Goal: Task Accomplishment & Management: Complete application form

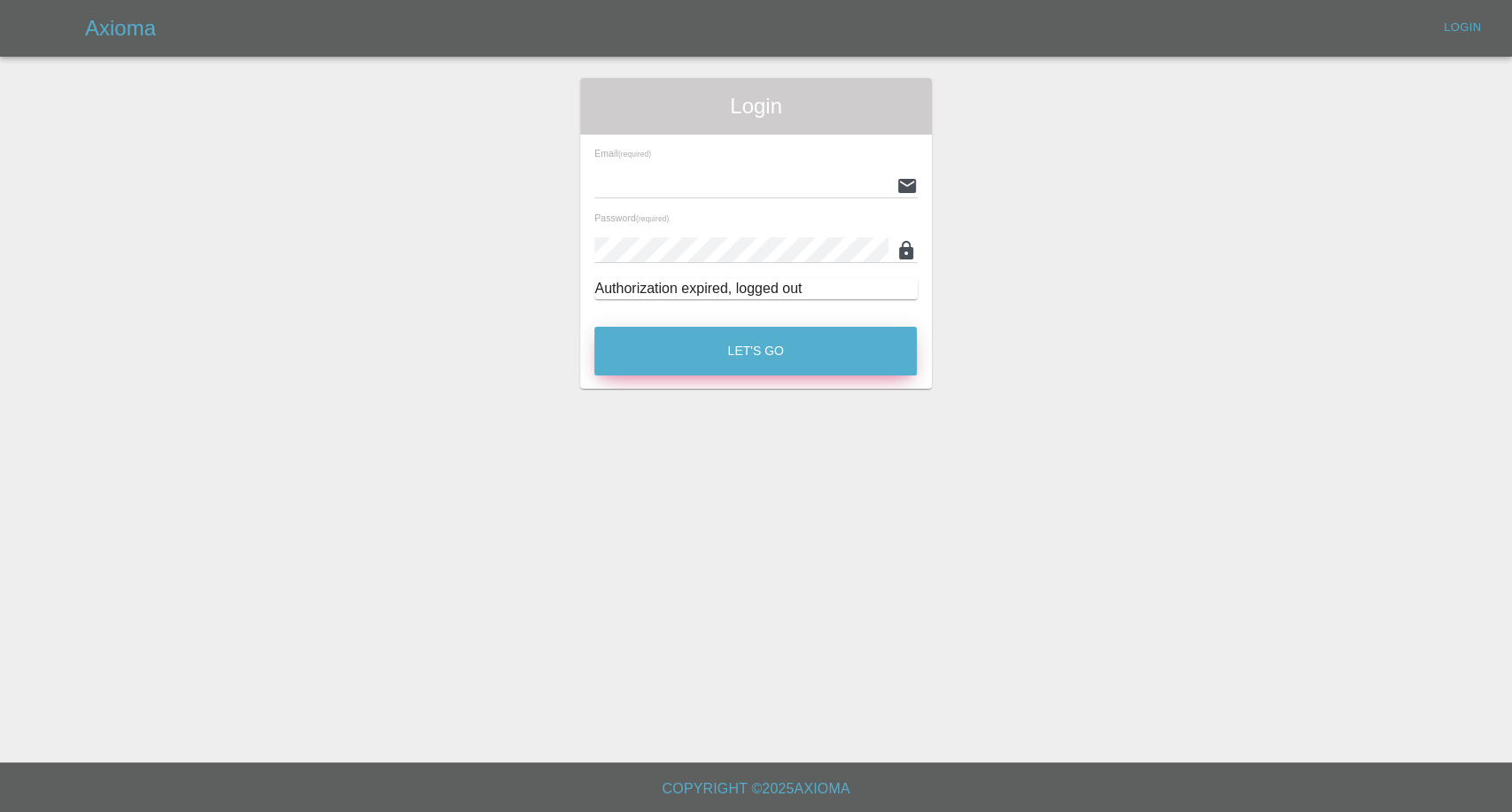
type input "[EMAIL_ADDRESS][DOMAIN_NAME]"
click at [753, 360] on button "Let's Go" at bounding box center [755, 351] width 322 height 49
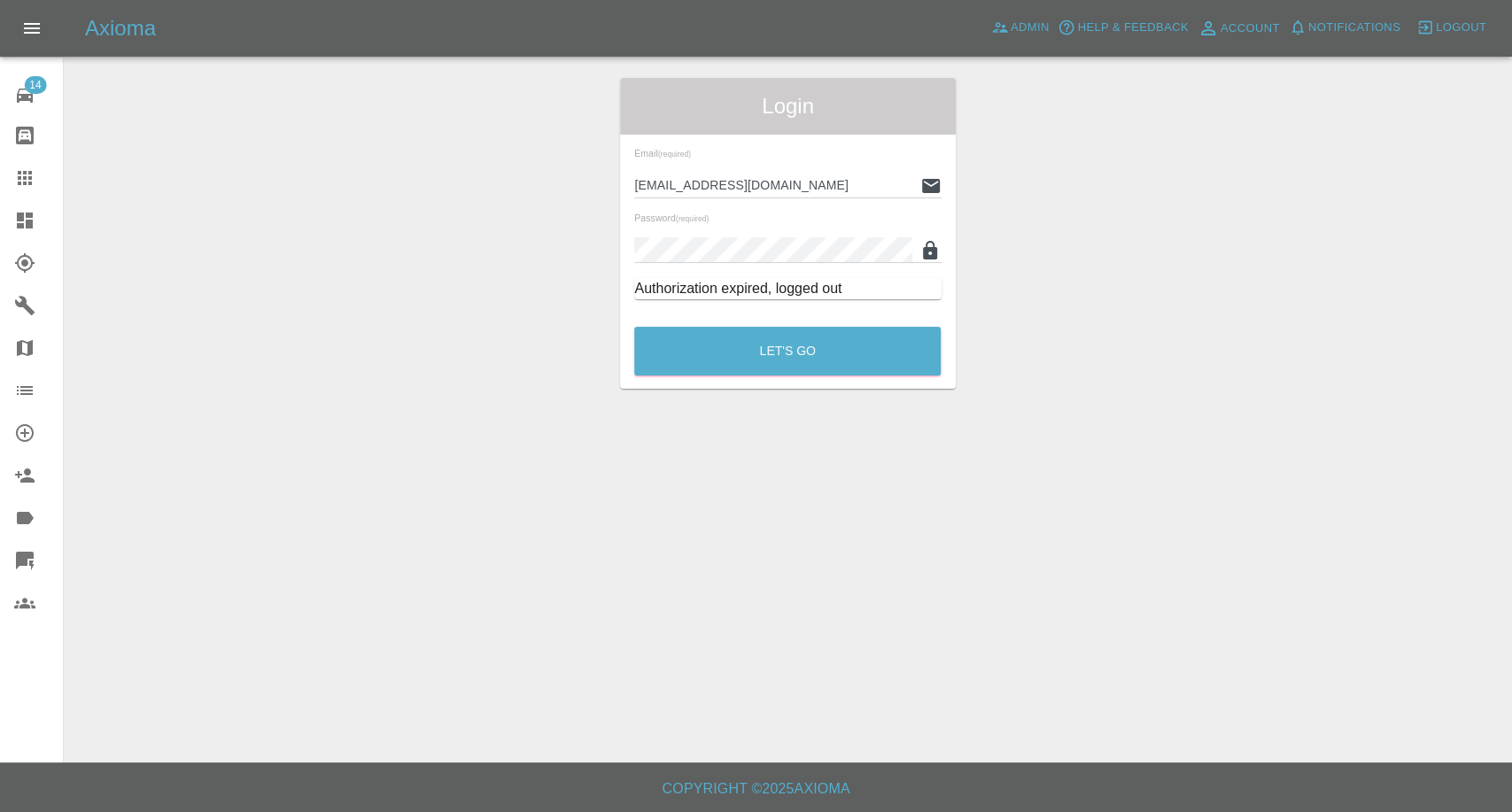
click at [20, 175] on icon at bounding box center [25, 178] width 21 height 21
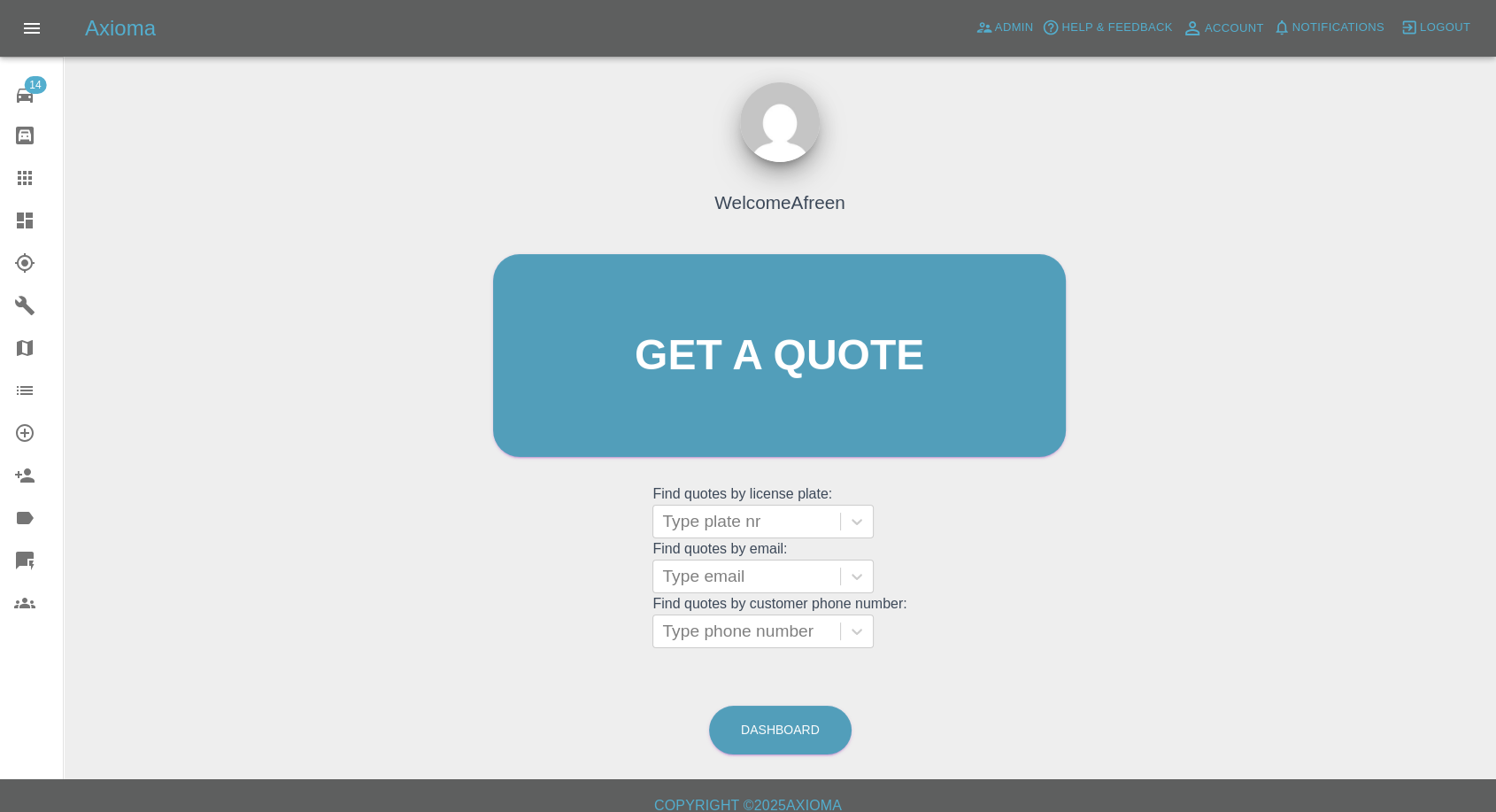
click at [20, 175] on icon at bounding box center [25, 178] width 21 height 21
click at [730, 573] on div at bounding box center [747, 576] width 169 height 24
paste input "[EMAIL_ADDRESS][DOMAIN_NAME]"
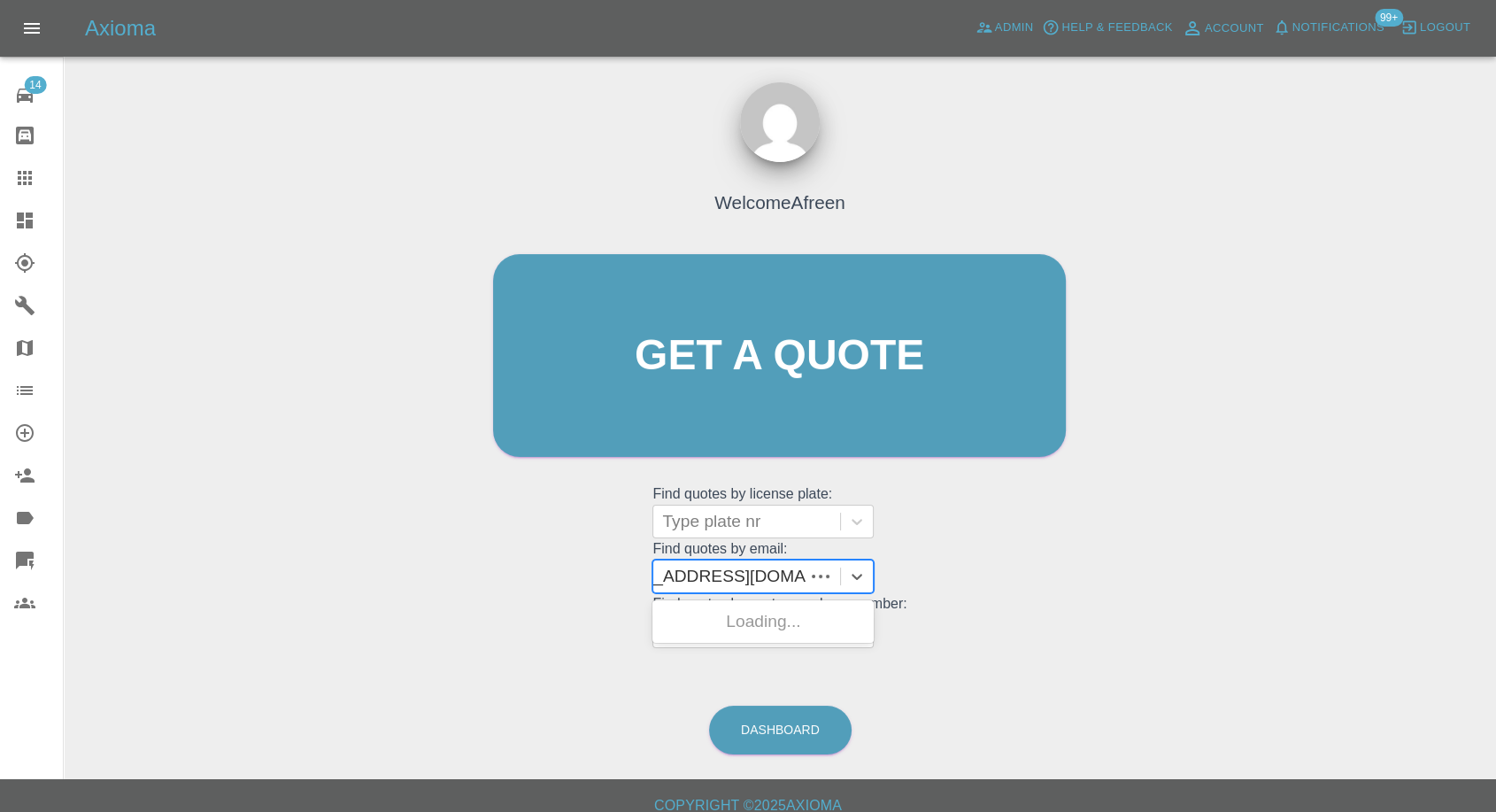
scroll to position [0, 42]
type input "[EMAIL_ADDRESS][DOMAIN_NAME]"
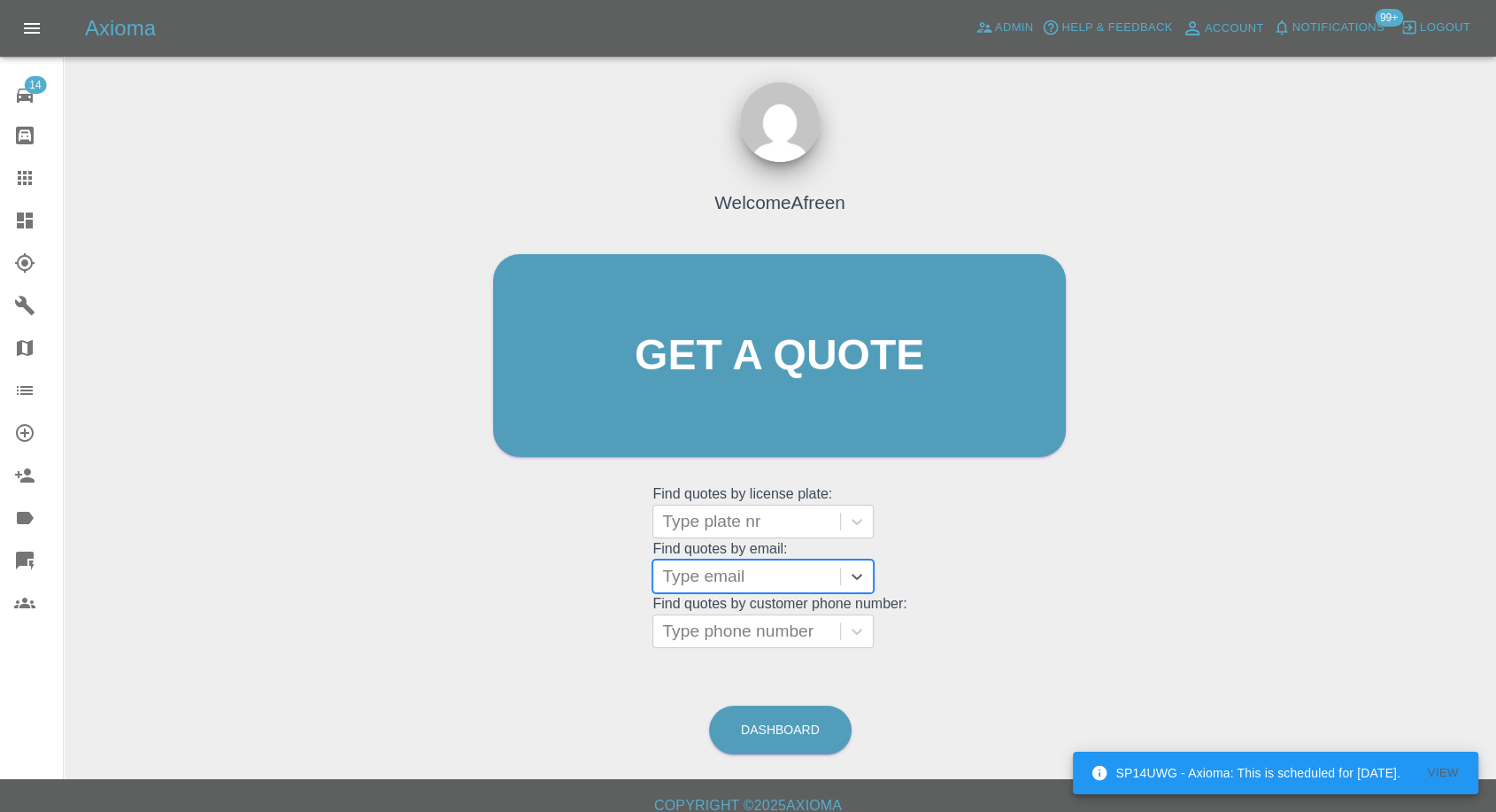
scroll to position [0, 0]
click at [722, 516] on div at bounding box center [747, 520] width 169 height 24
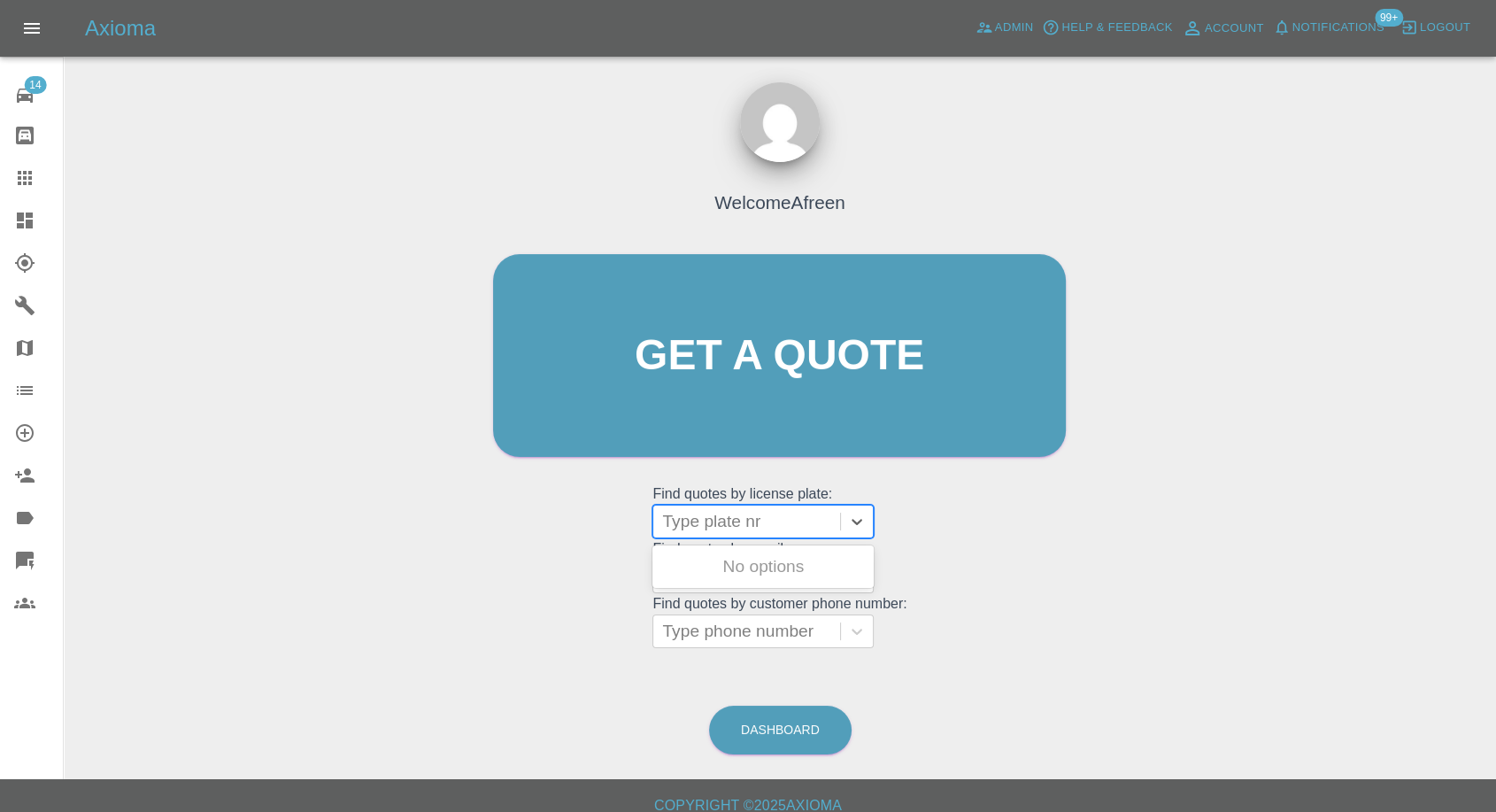
paste input "MC66HKV"
type input "MC66HKV"
click at [737, 570] on div "MC66HKV, Fnol" at bounding box center [764, 566] width 222 height 35
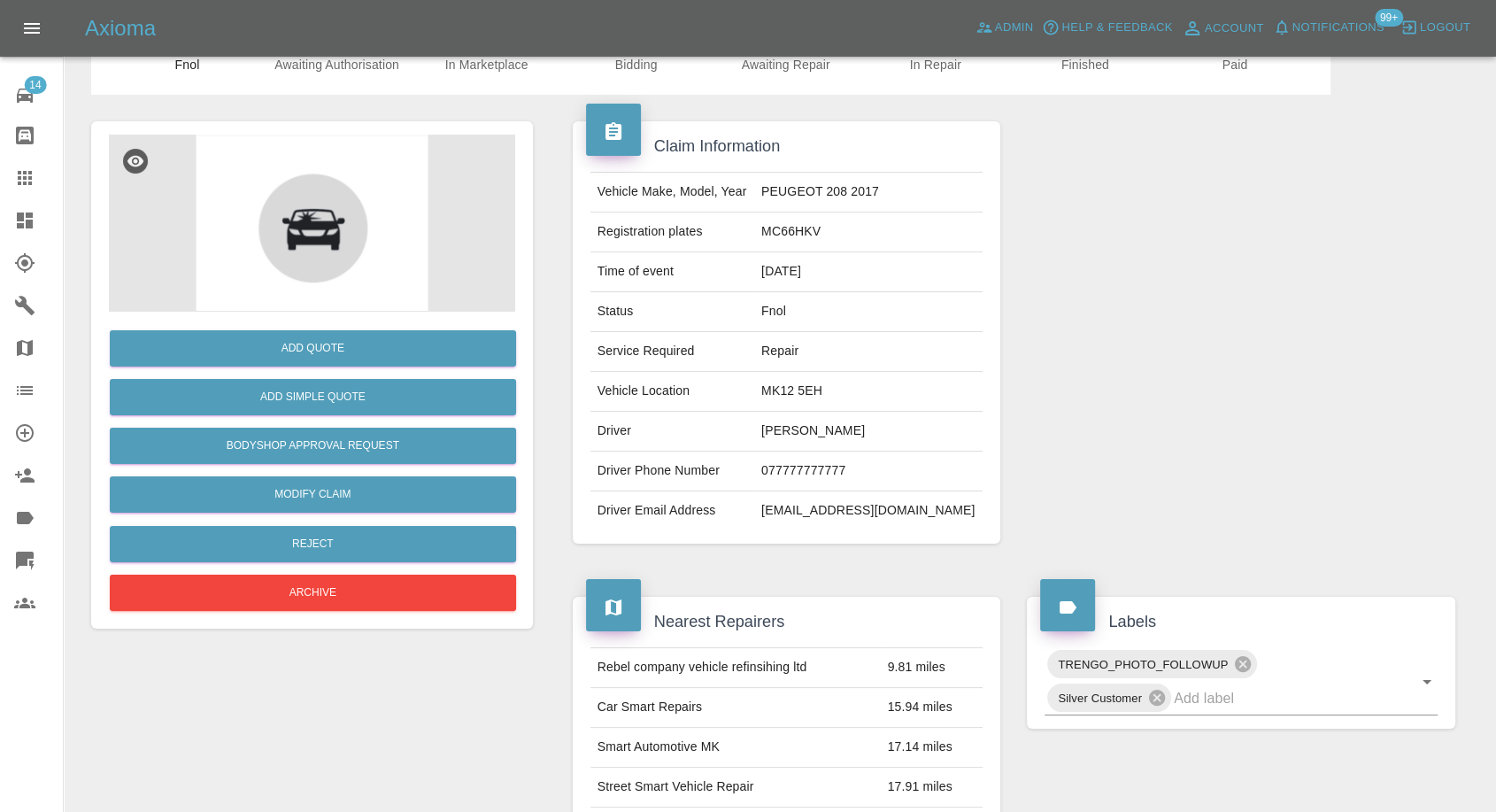
scroll to position [295, 0]
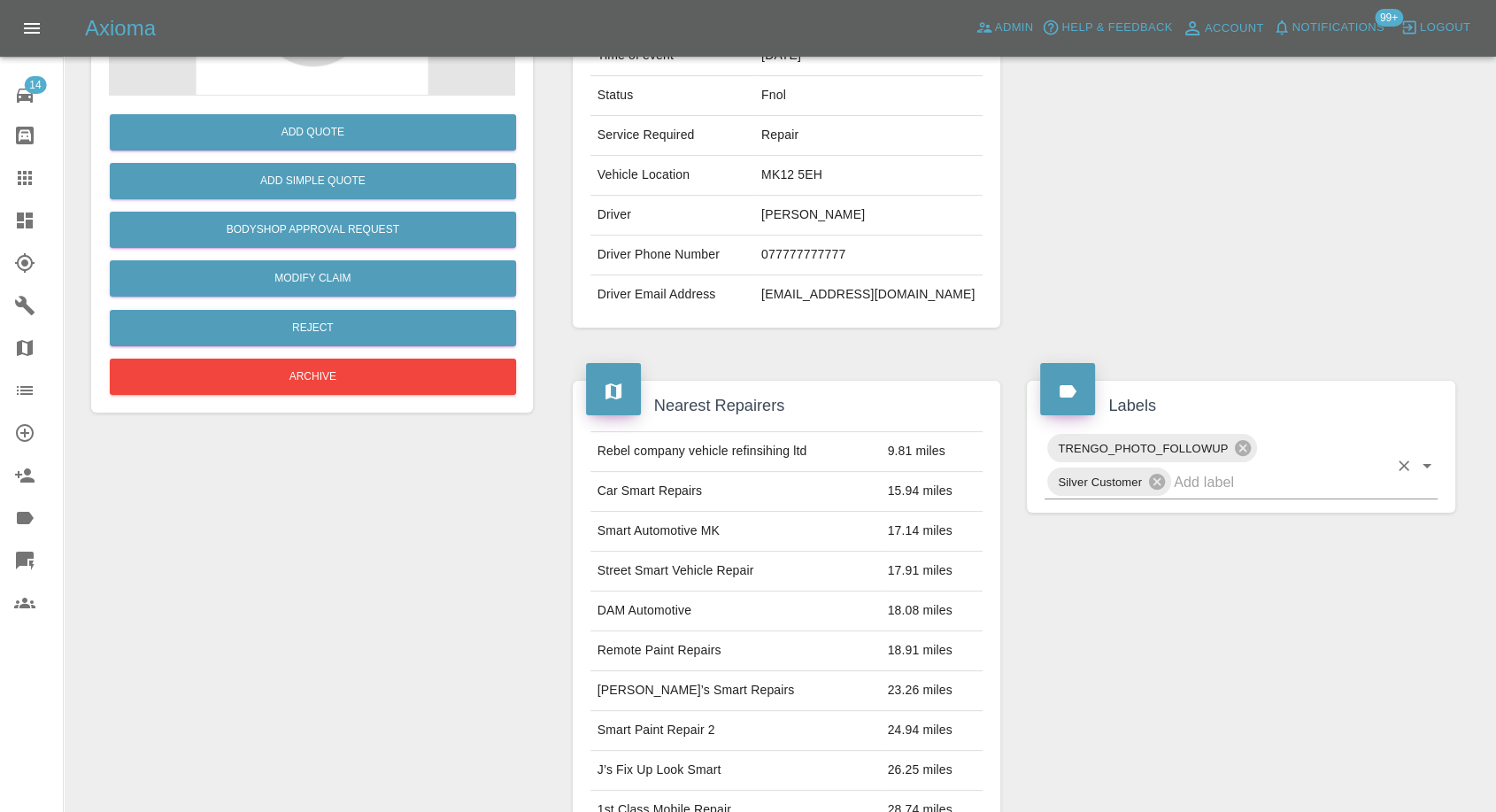
click at [1201, 475] on input "text" at bounding box center [1281, 481] width 214 height 27
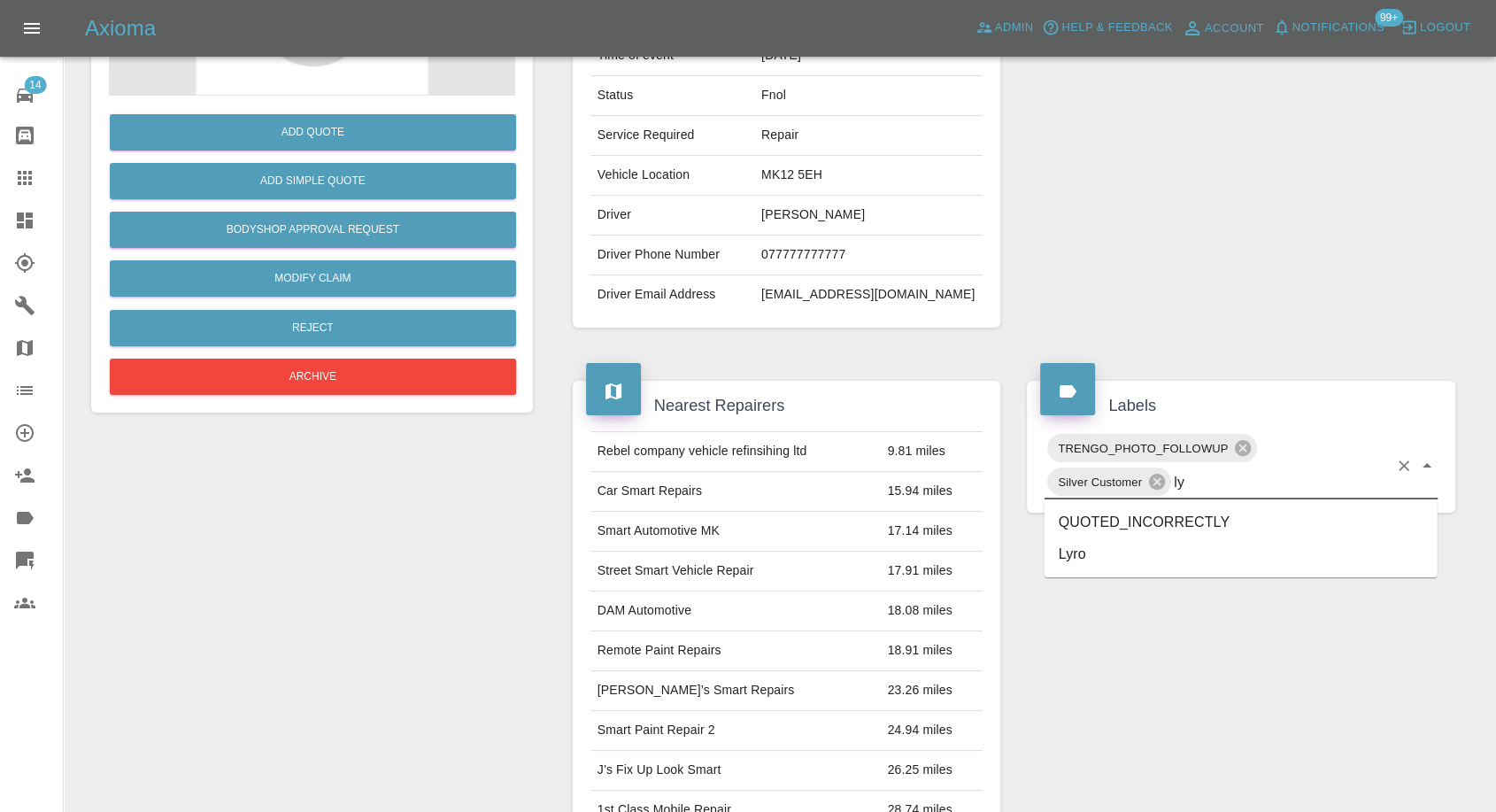
type input "lyr"
click at [1117, 526] on li "Lyro" at bounding box center [1241, 522] width 393 height 32
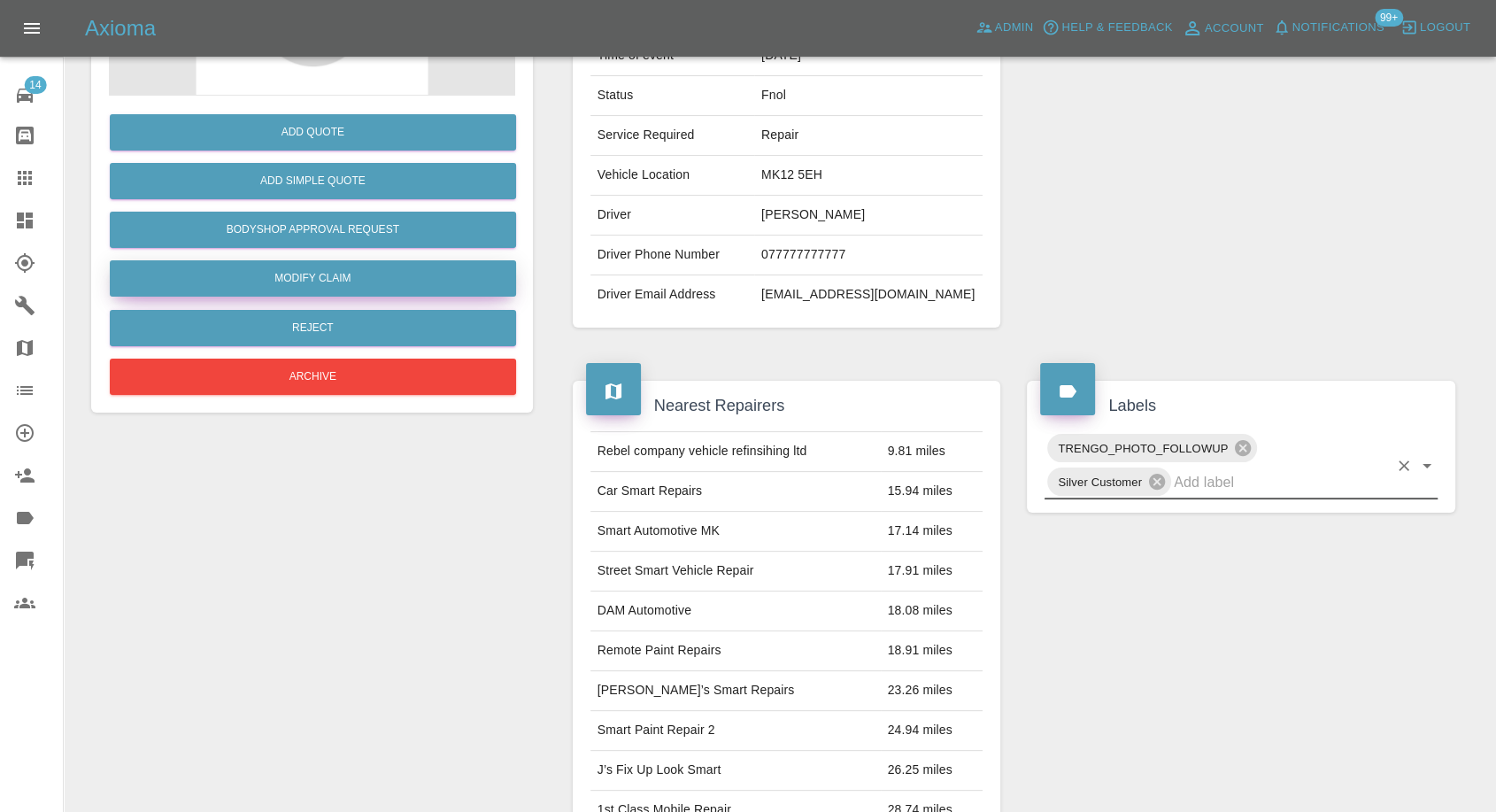
click at [382, 277] on link "Modify Claim" at bounding box center [313, 278] width 407 height 36
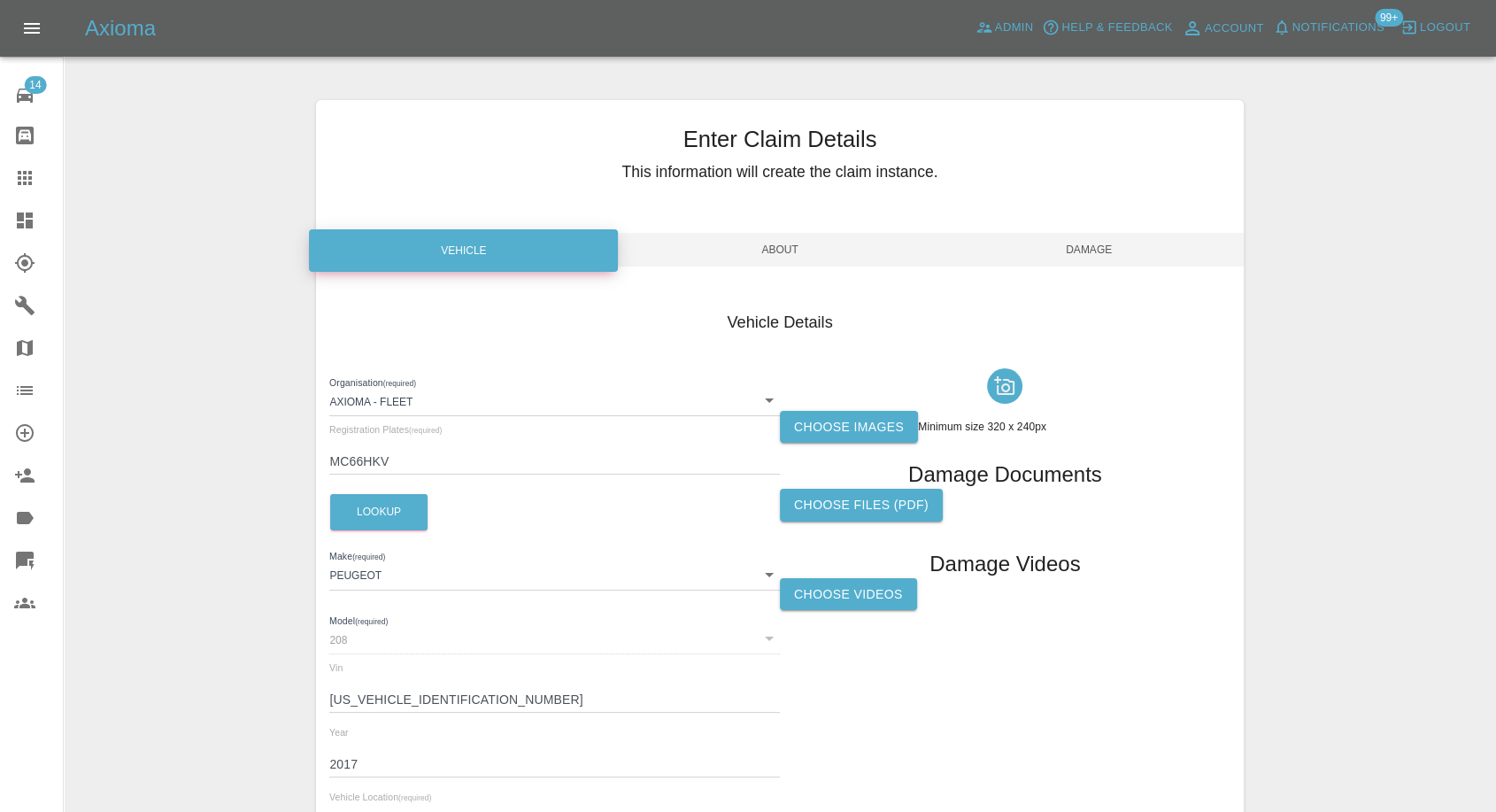
click at [849, 434] on label "Choose images" at bounding box center [849, 427] width 138 height 33
click at [0, 0] on input "Choose images" at bounding box center [0, 0] width 0 height 0
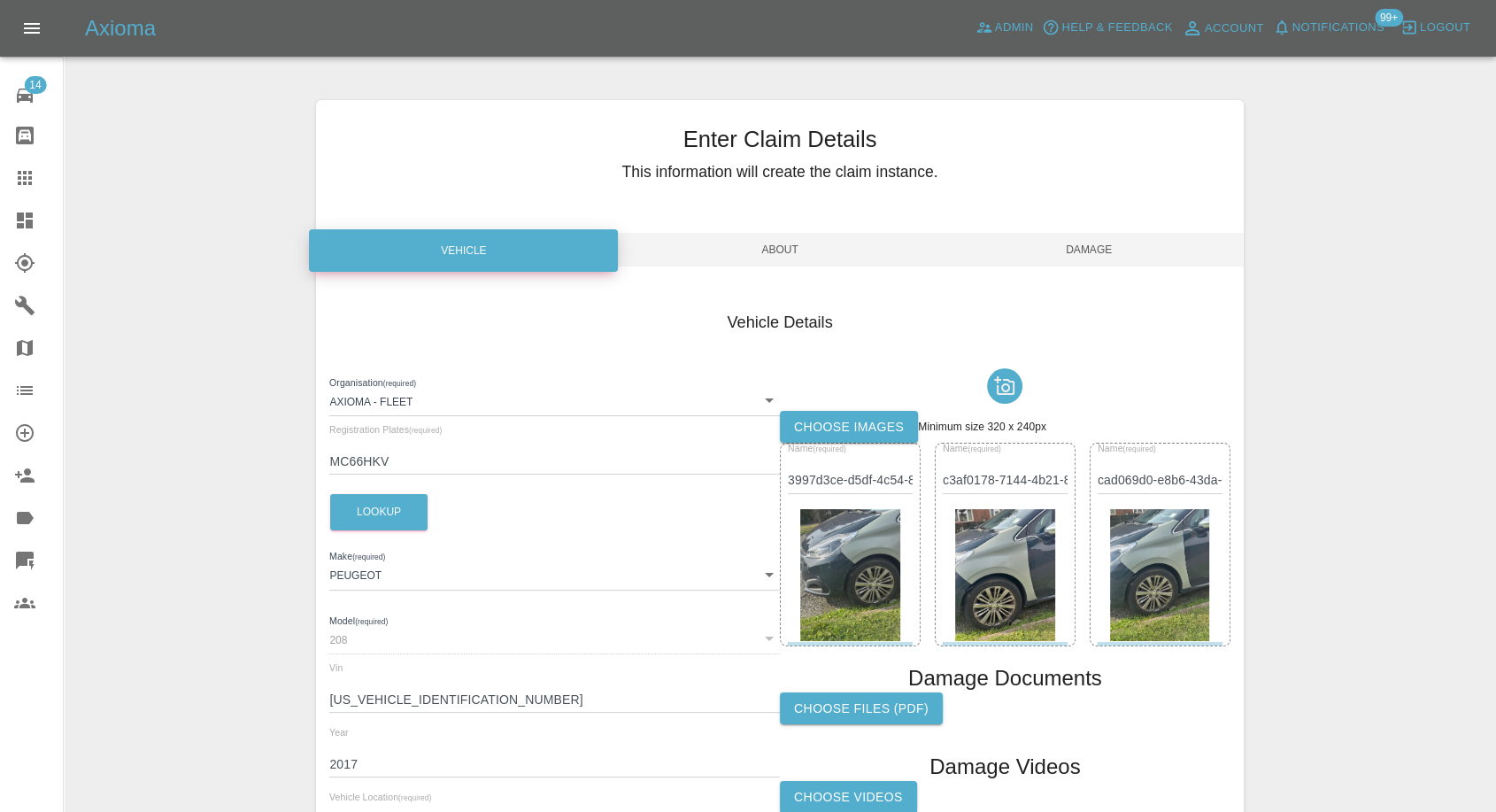
click at [1108, 245] on span "Damage" at bounding box center [1089, 249] width 309 height 34
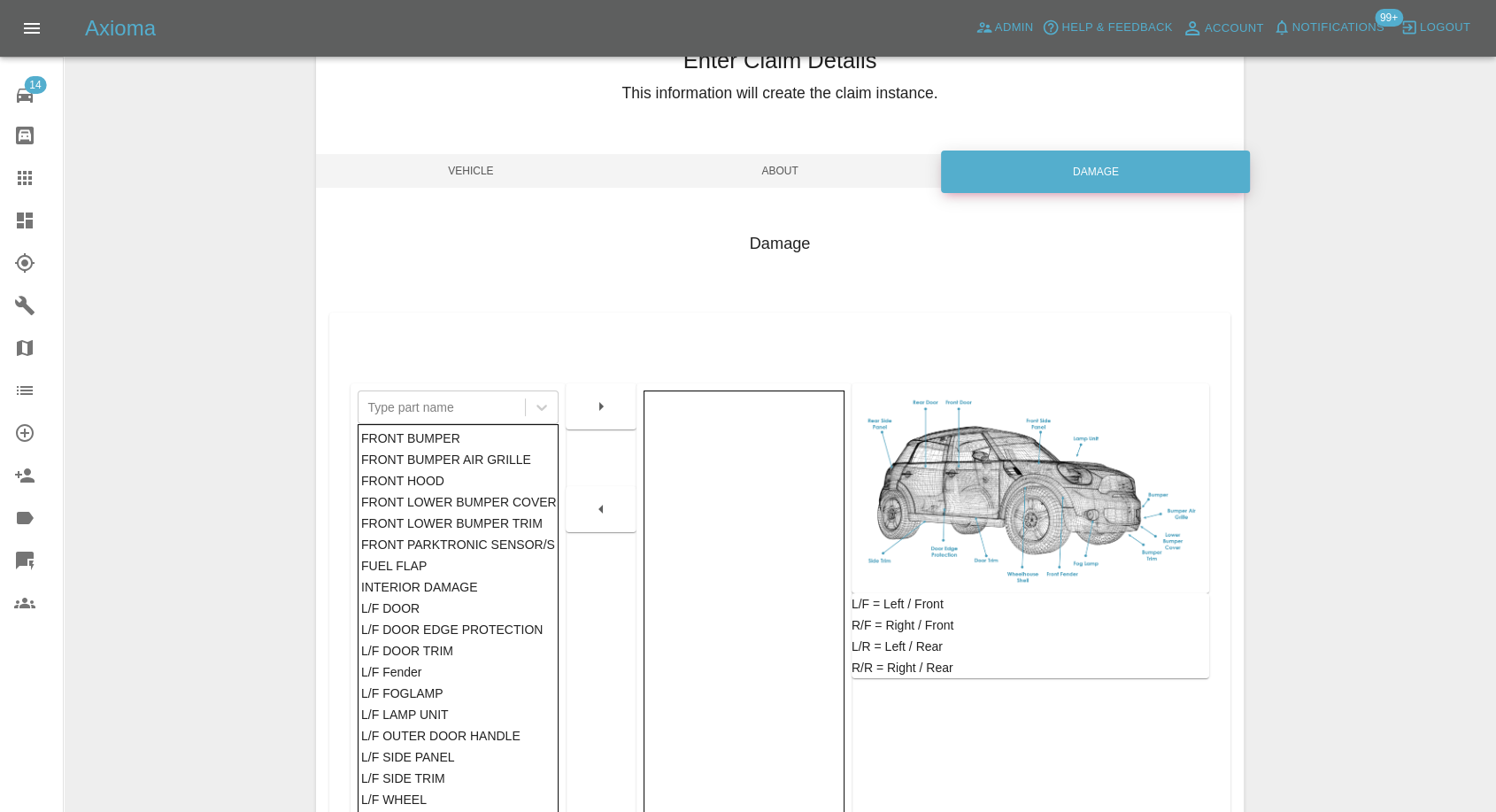
scroll to position [196, 0]
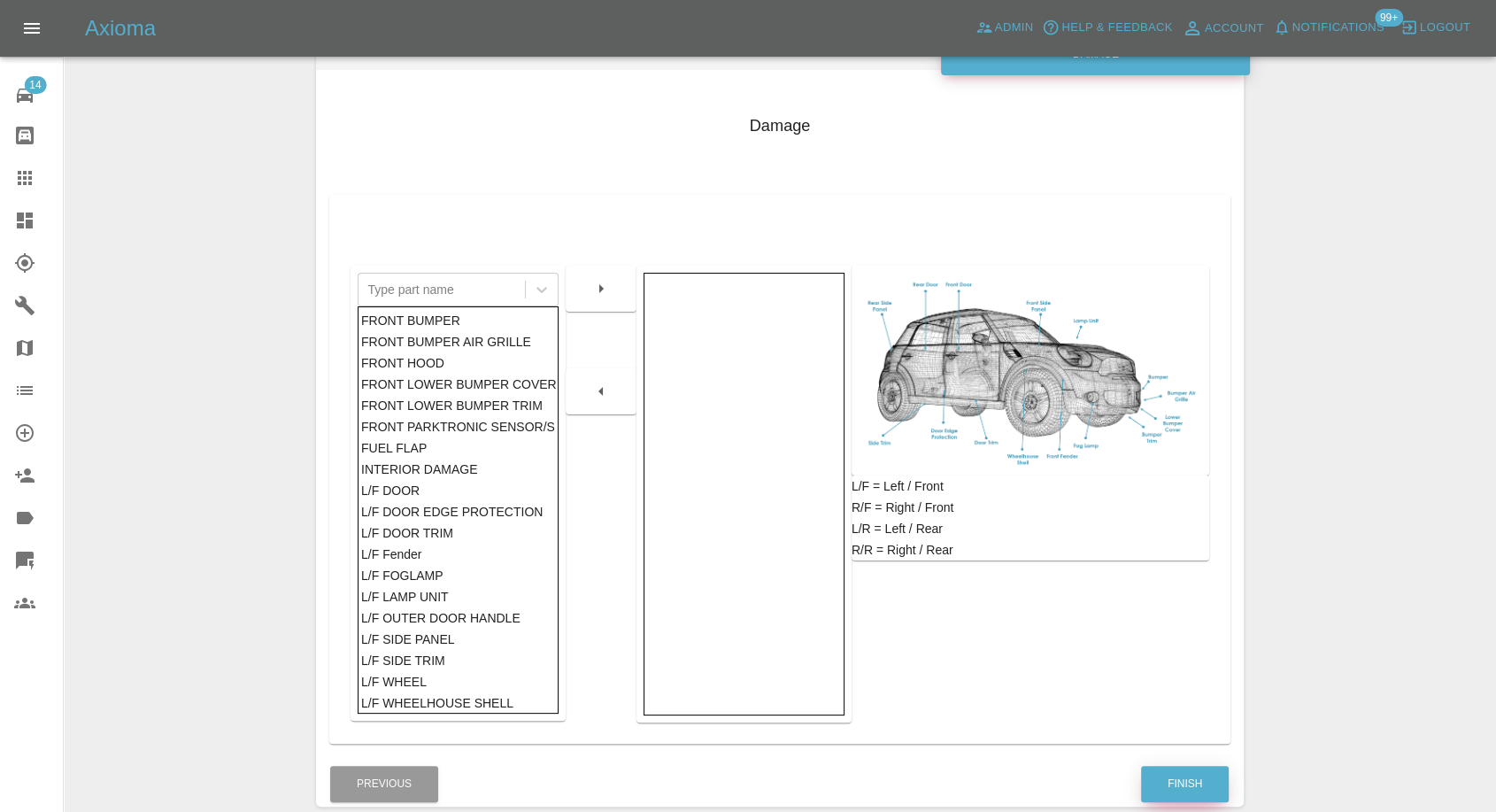
click at [1183, 769] on button "Finish" at bounding box center [1185, 783] width 88 height 36
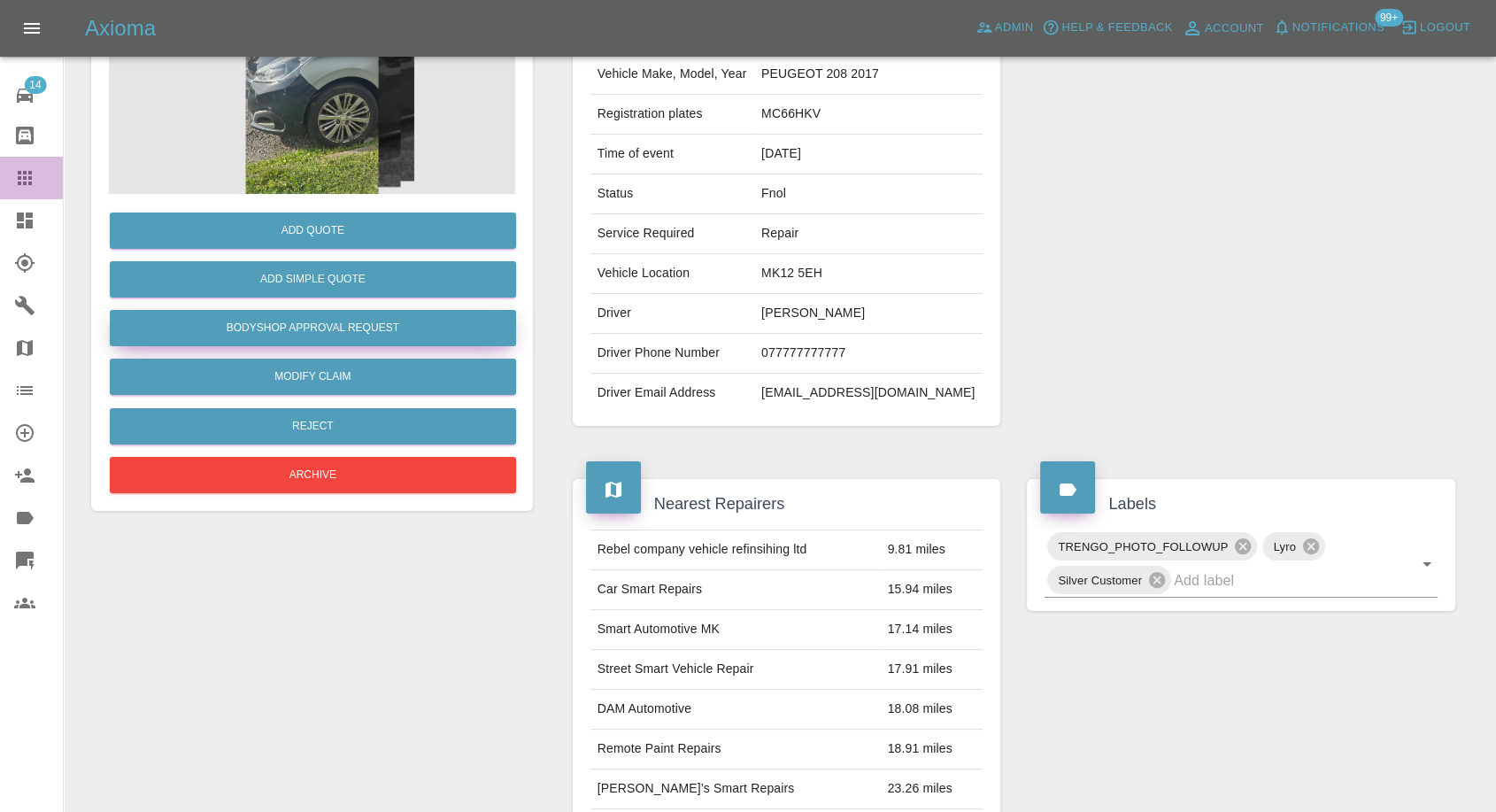
drag, startPoint x: 31, startPoint y: 182, endPoint x: 216, endPoint y: 337, distance: 241.4
click at [31, 182] on icon at bounding box center [24, 178] width 15 height 15
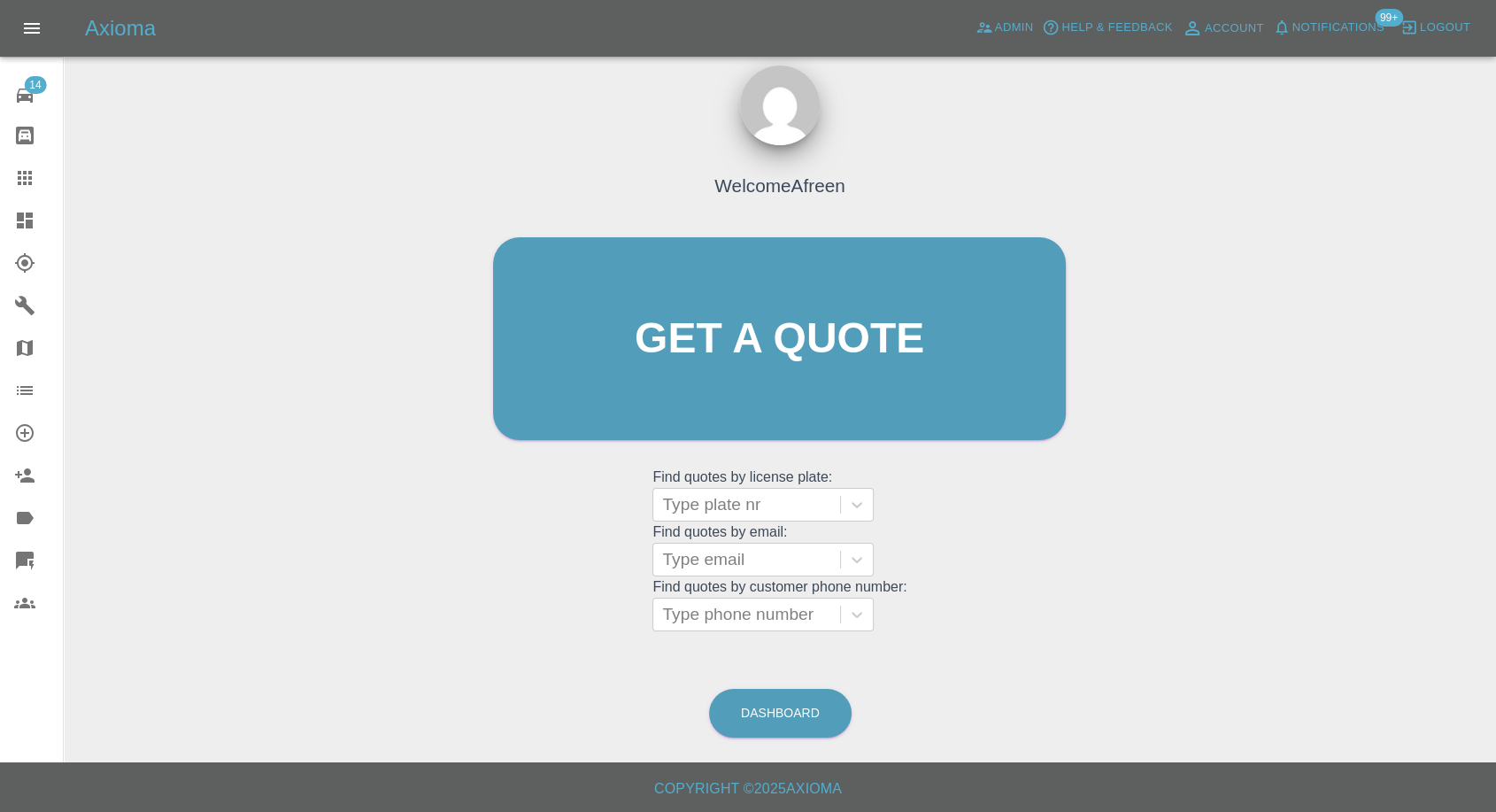
scroll to position [16, 0]
click at [771, 621] on div at bounding box center [747, 615] width 169 height 24
paste input "07415038413"
type input "07415038413"
click at [748, 555] on div at bounding box center [747, 559] width 169 height 24
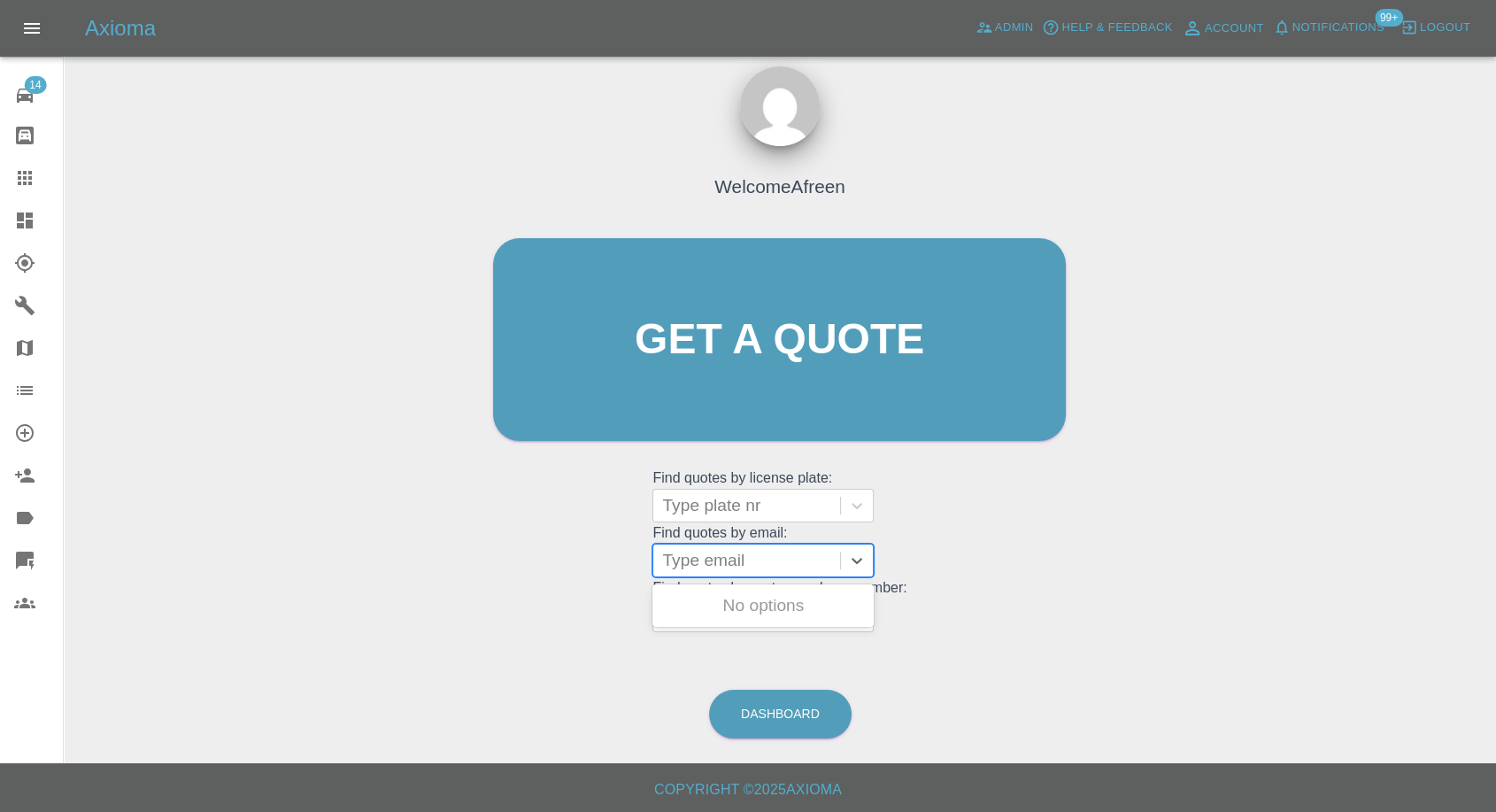
paste input "[EMAIL_ADDRESS][DOMAIN_NAME]"
type input "[EMAIL_ADDRESS][DOMAIN_NAME]"
click at [743, 611] on div "DF72VHE, Fnol" at bounding box center [764, 605] width 222 height 35
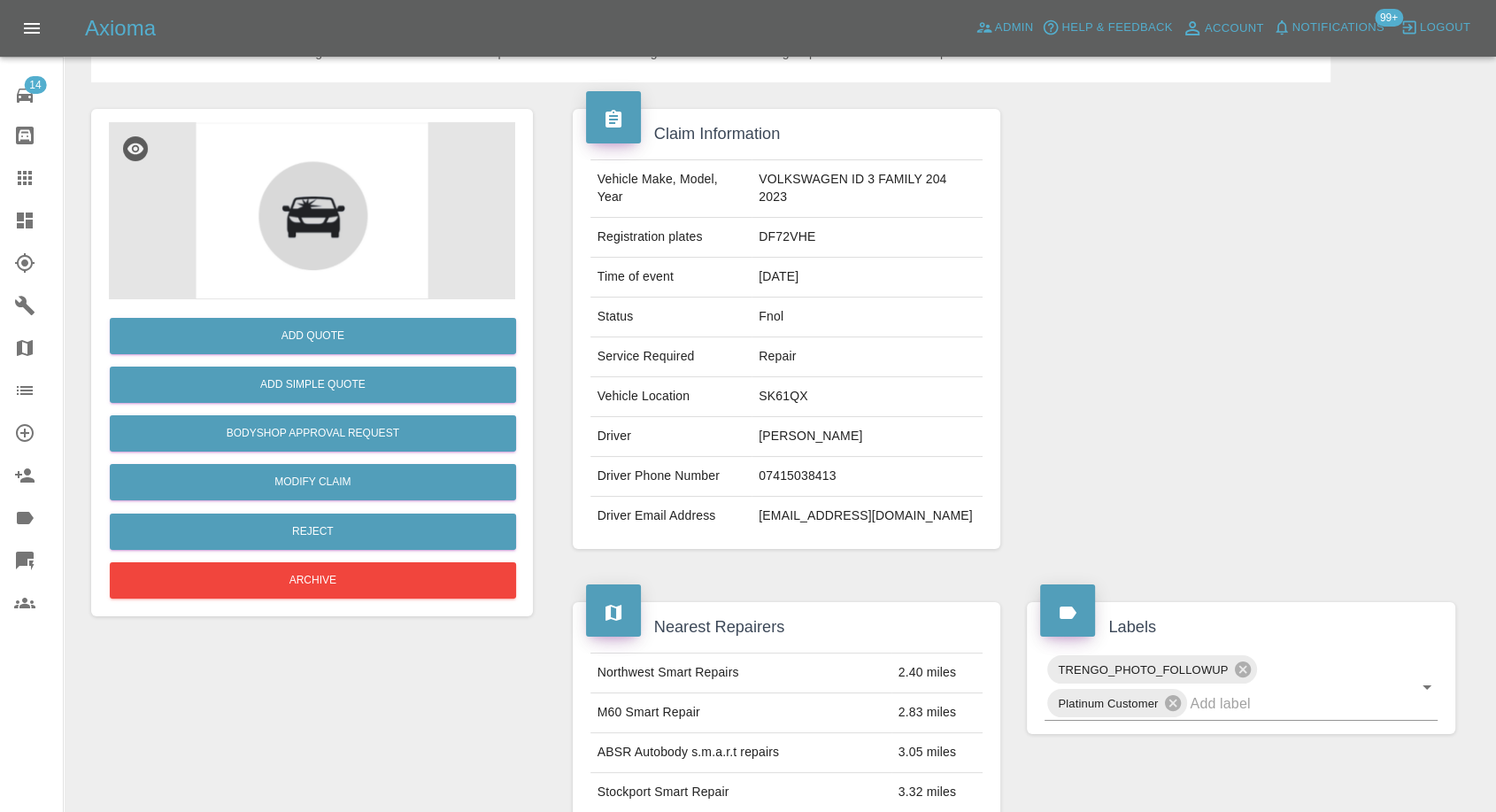
scroll to position [295, 0]
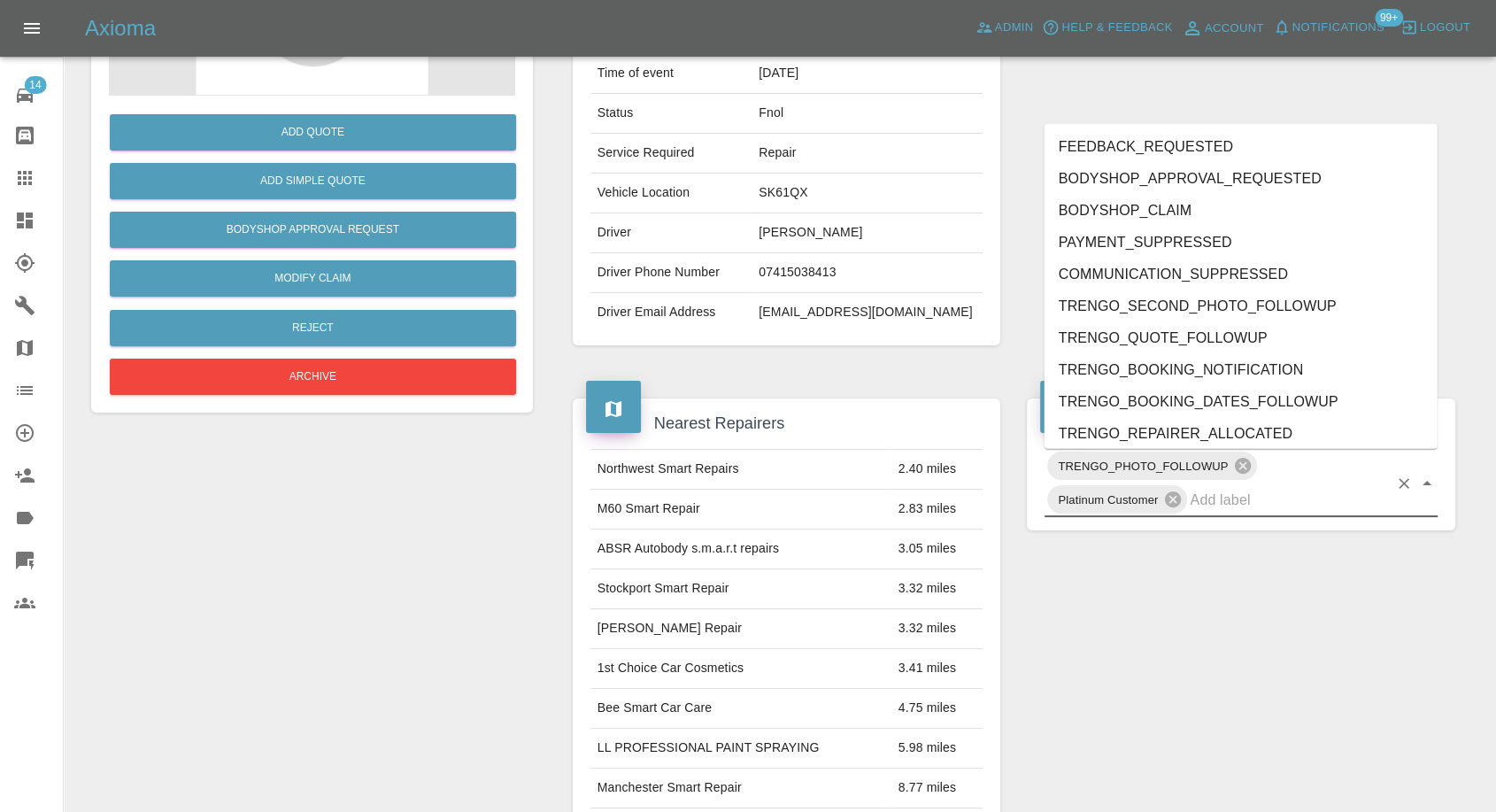
click at [1250, 509] on input "text" at bounding box center [1289, 500] width 198 height 27
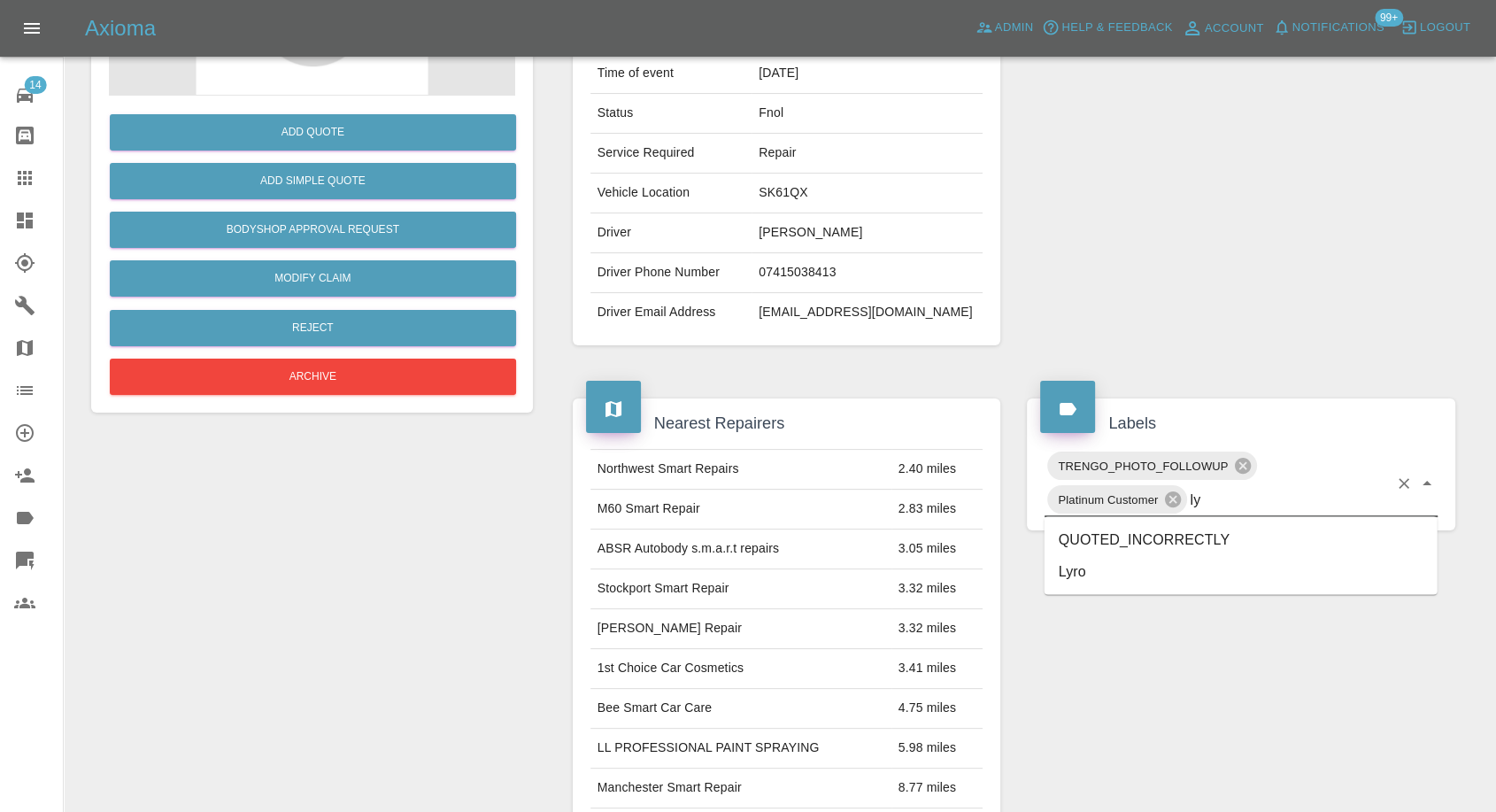
type input "lyr"
click at [1133, 551] on li "Lyro" at bounding box center [1241, 539] width 393 height 32
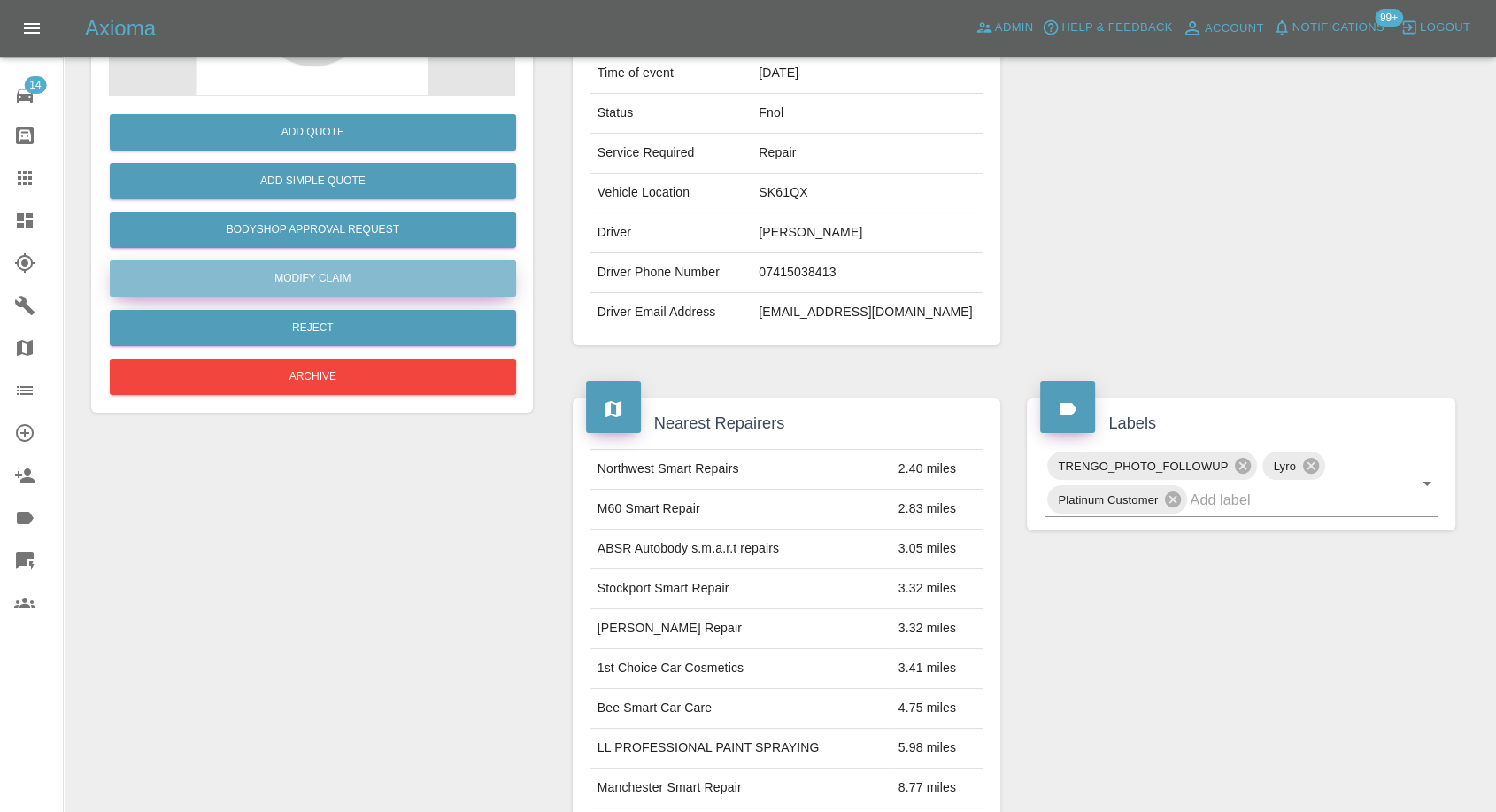
click at [326, 286] on link "Modify Claim" at bounding box center [313, 278] width 407 height 36
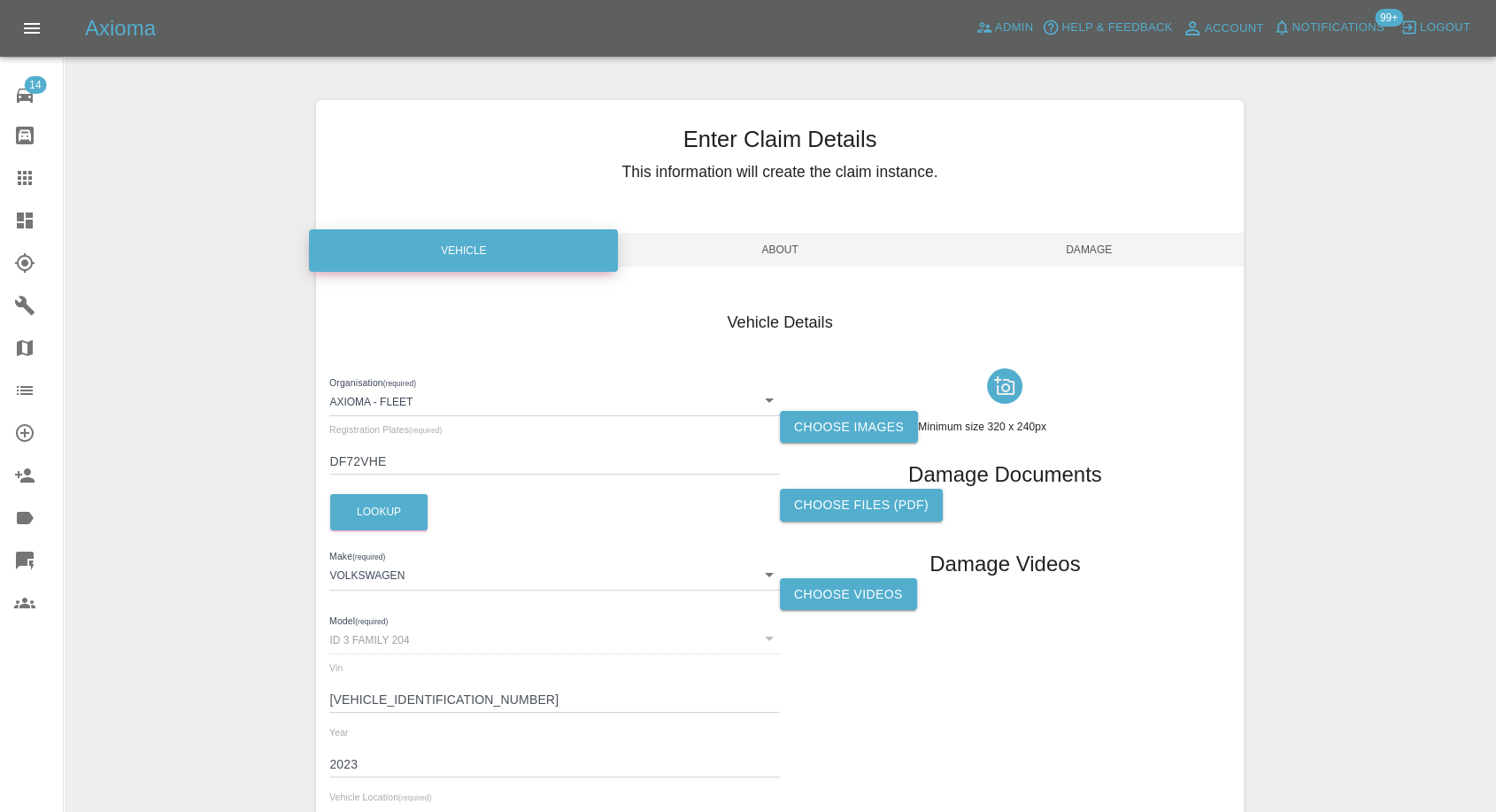
click at [836, 429] on label "Choose images" at bounding box center [849, 427] width 138 height 33
click at [0, 0] on input "Choose images" at bounding box center [0, 0] width 0 height 0
click at [832, 429] on label "Choose images" at bounding box center [849, 427] width 138 height 33
click at [0, 0] on input "Choose images" at bounding box center [0, 0] width 0 height 0
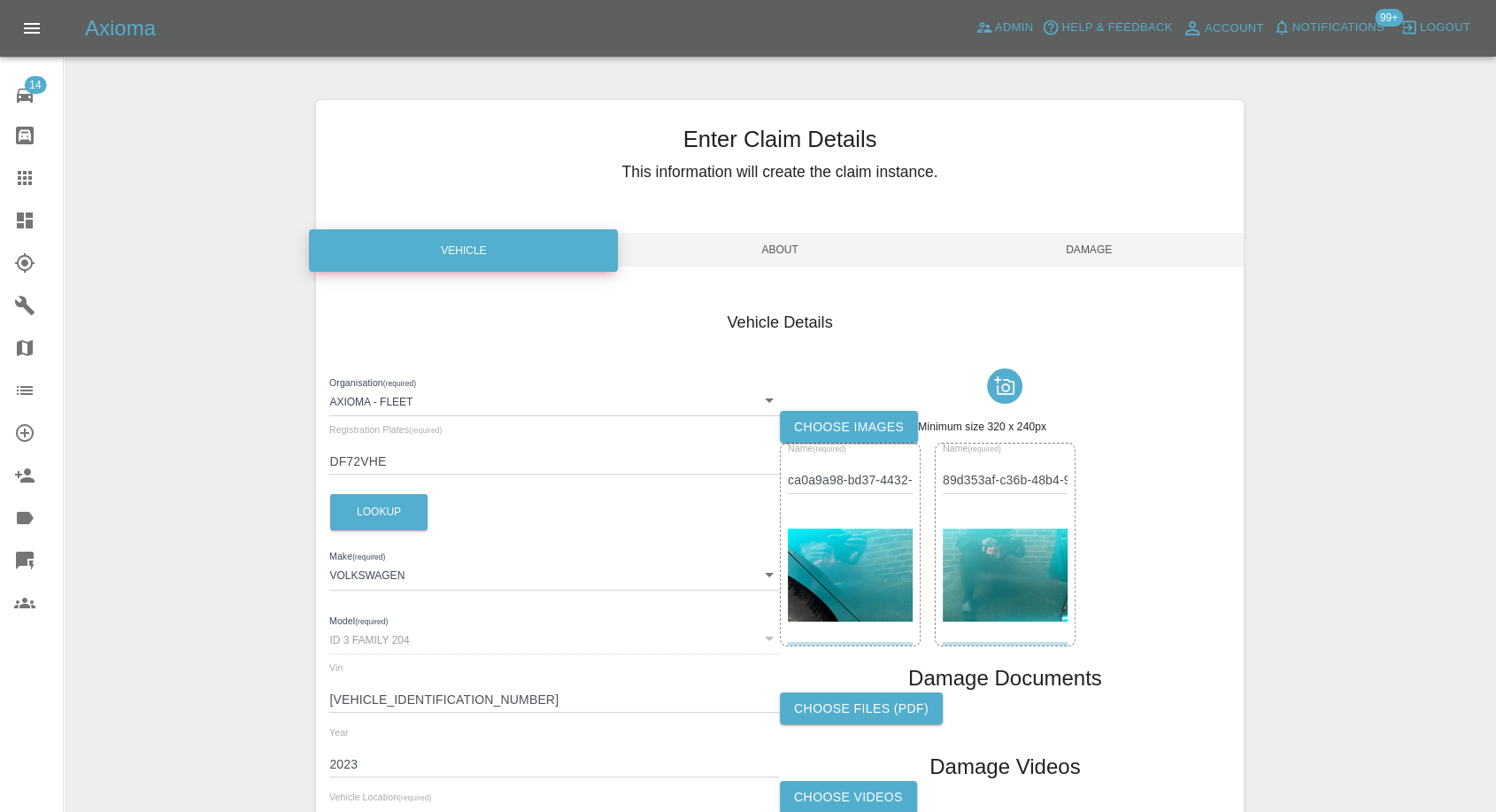
click at [1102, 250] on span "Damage" at bounding box center [1089, 249] width 309 height 34
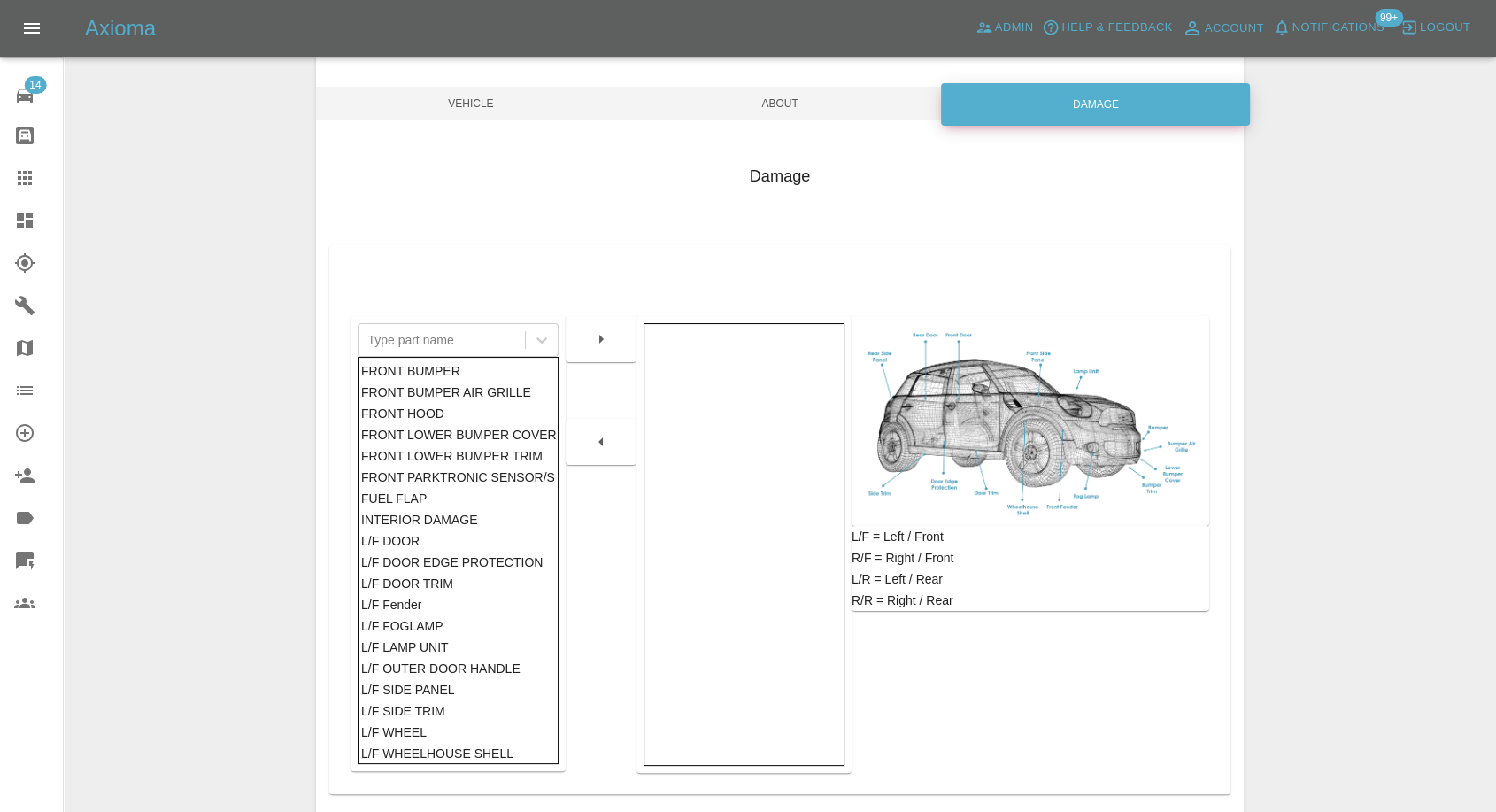
scroll to position [283, 0]
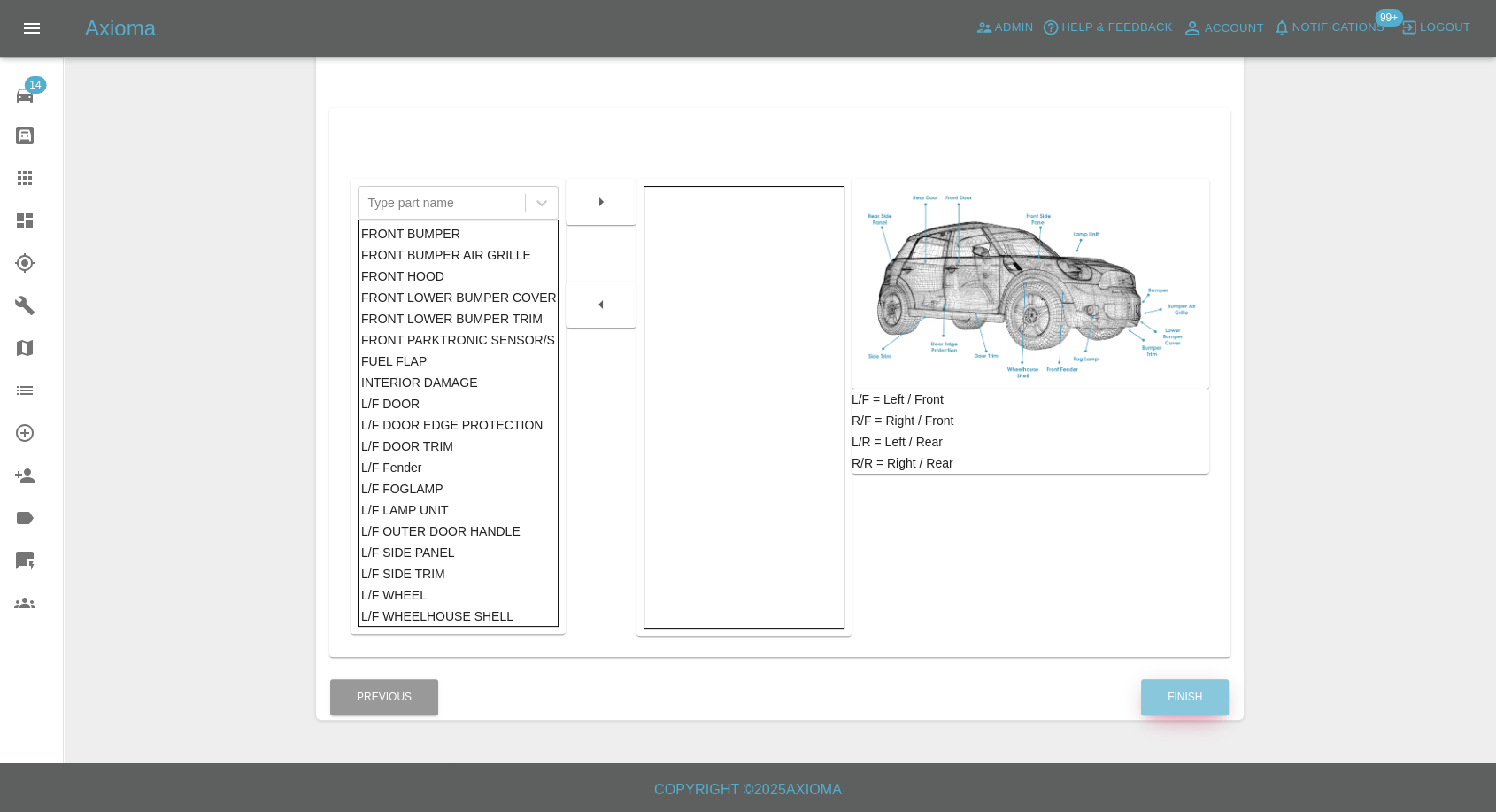
click at [1197, 694] on button "Finish" at bounding box center [1185, 696] width 88 height 36
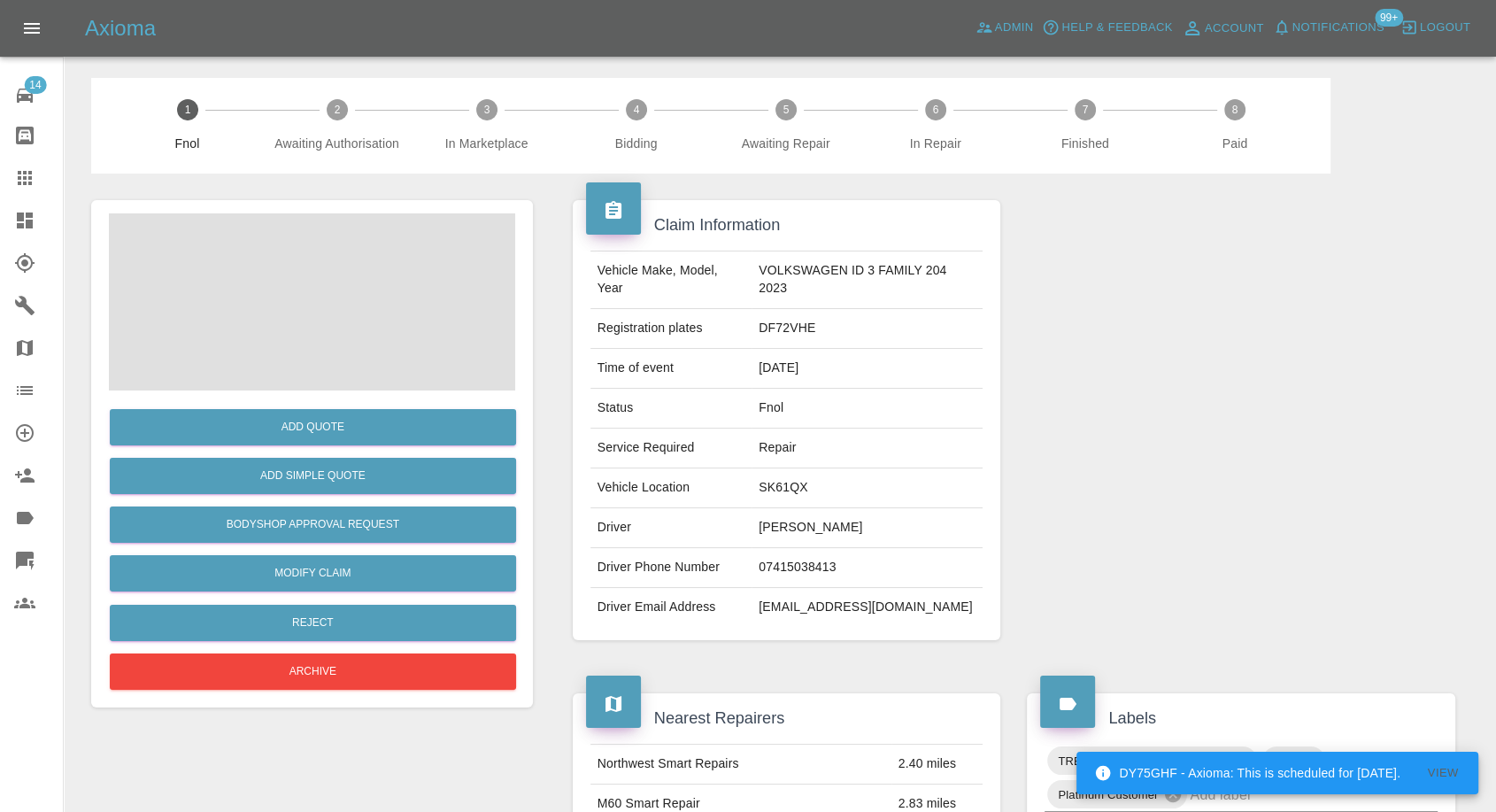
click at [14, 172] on link "Claims" at bounding box center [31, 178] width 63 height 43
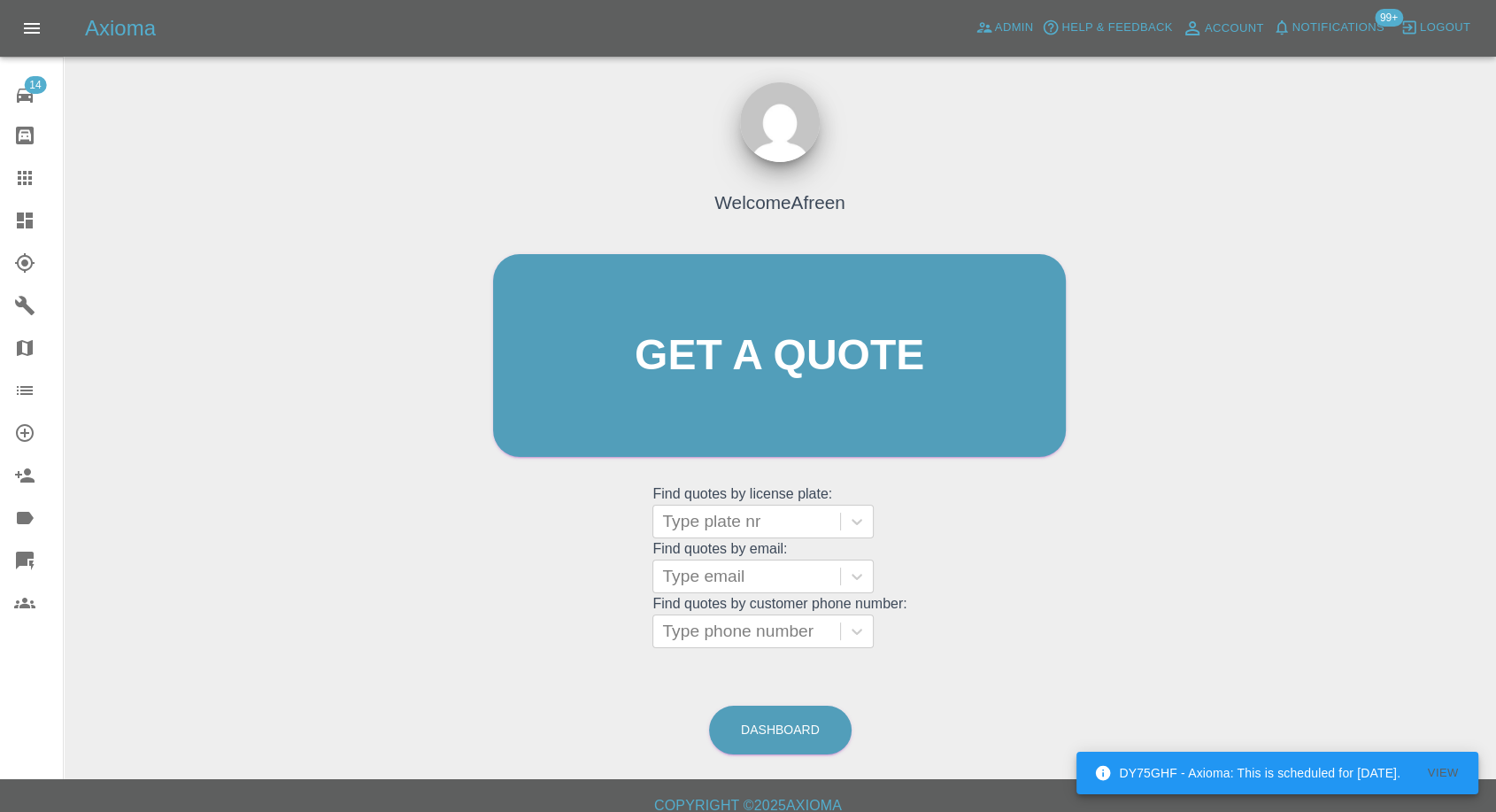
click at [794, 649] on div "Welcome Afreen Get a quote Get a quote Find quotes by license plate: Type plate…" at bounding box center [779, 390] width 610 height 535
click at [793, 642] on div at bounding box center [747, 630] width 169 height 24
paste input "7974289421"
type input "7974289421"
click at [691, 586] on div at bounding box center [747, 576] width 169 height 24
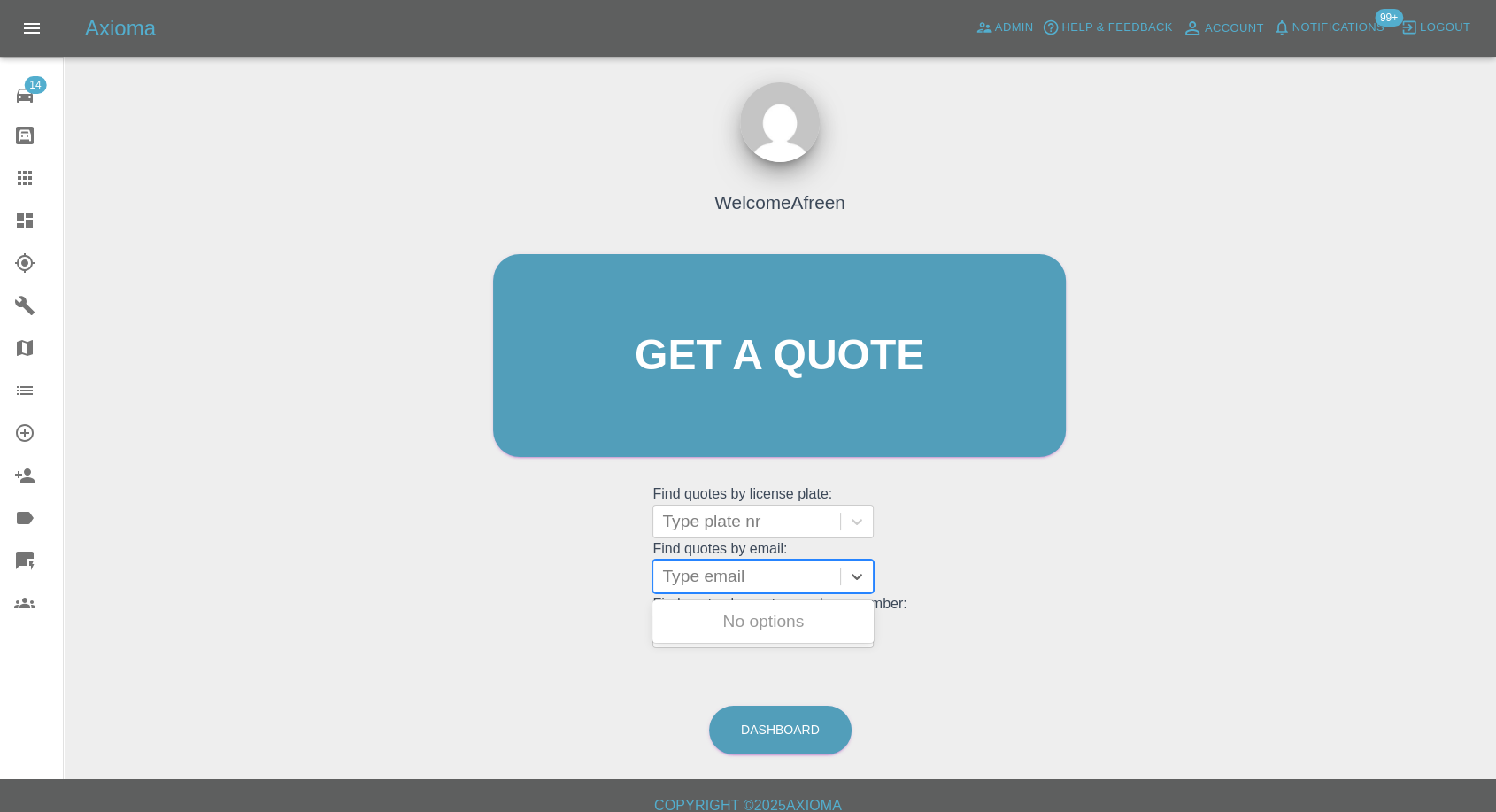
paste input "[EMAIL_ADDRESS][PERSON_NAME][DOMAIN_NAME]"
type input "[EMAIL_ADDRESS][PERSON_NAME][DOMAIN_NAME]"
click at [775, 618] on div "MW16OWP, Fnol" at bounding box center [764, 621] width 222 height 35
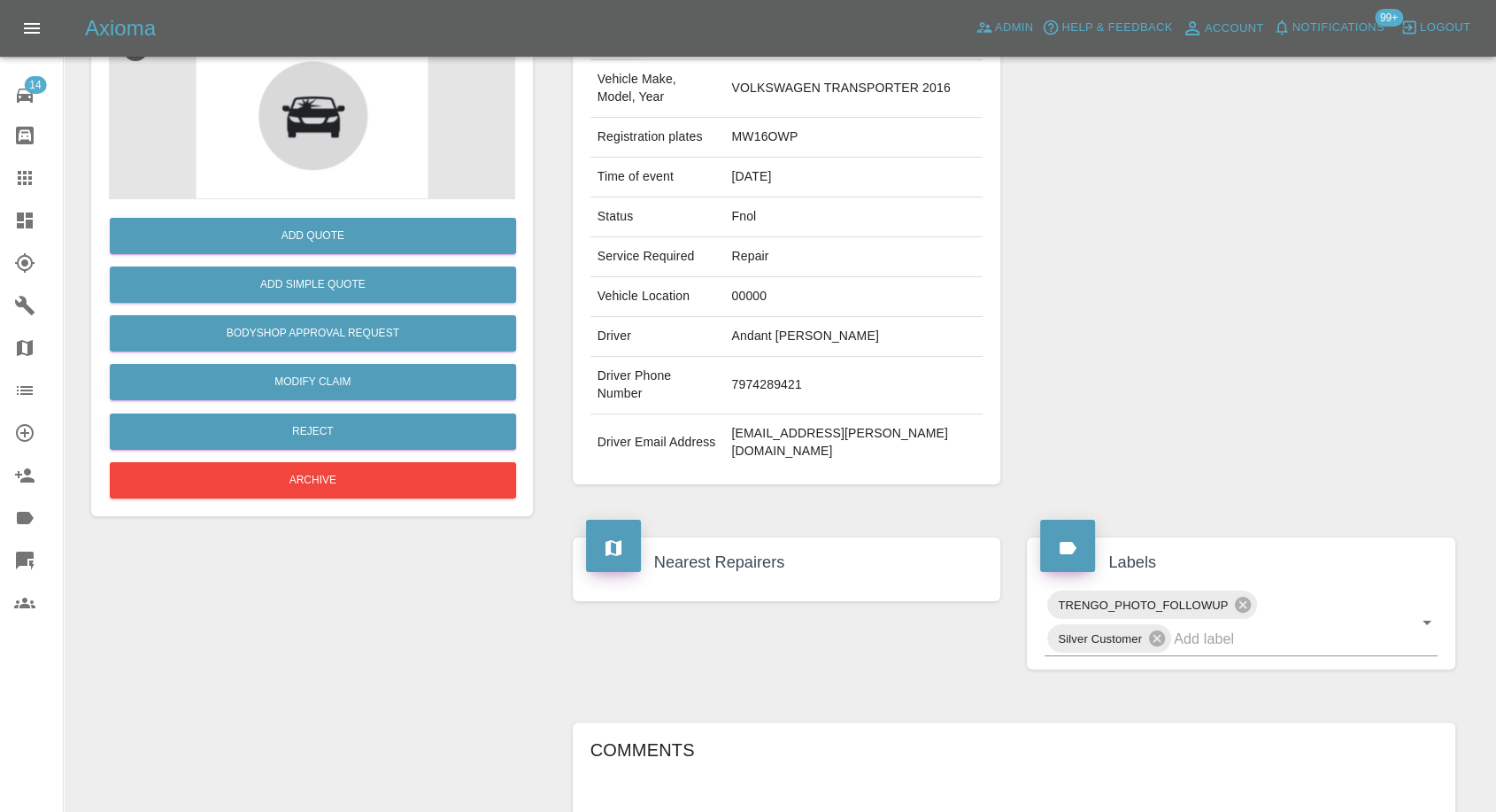
scroll to position [196, 0]
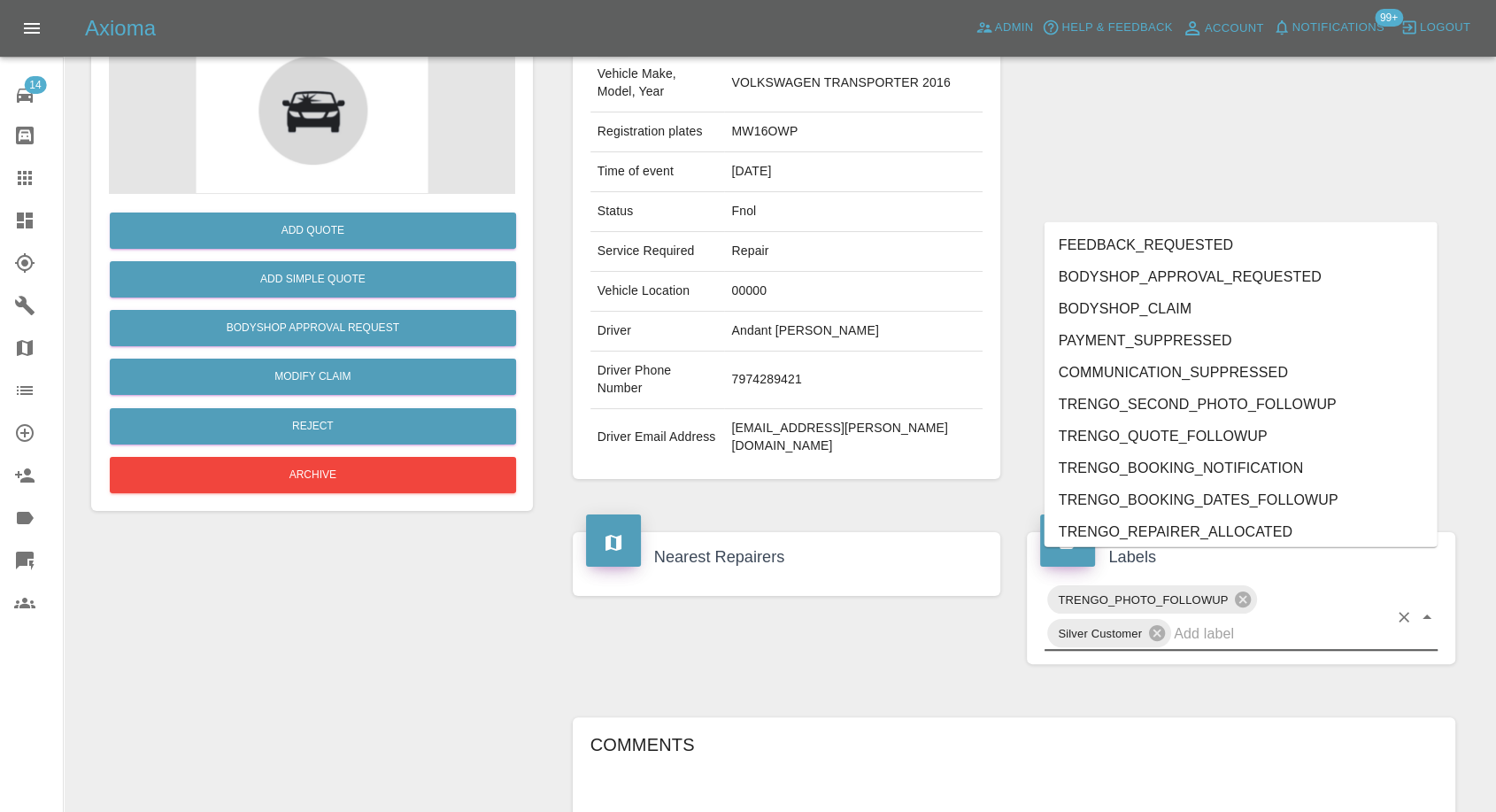
click at [1260, 619] on input "text" at bounding box center [1281, 633] width 214 height 27
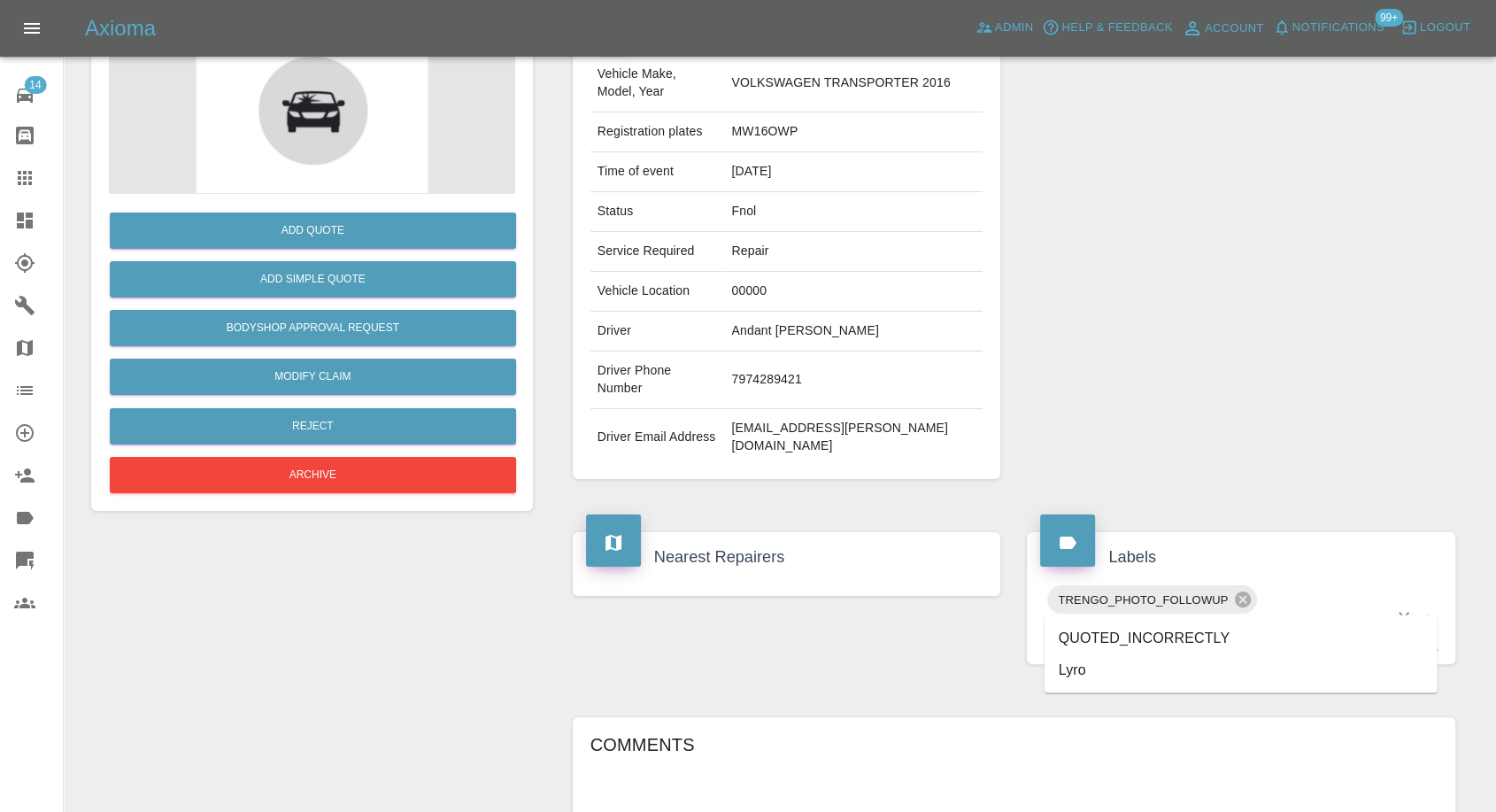
type input "lyr"
click at [1140, 634] on li "Lyro" at bounding box center [1241, 637] width 393 height 32
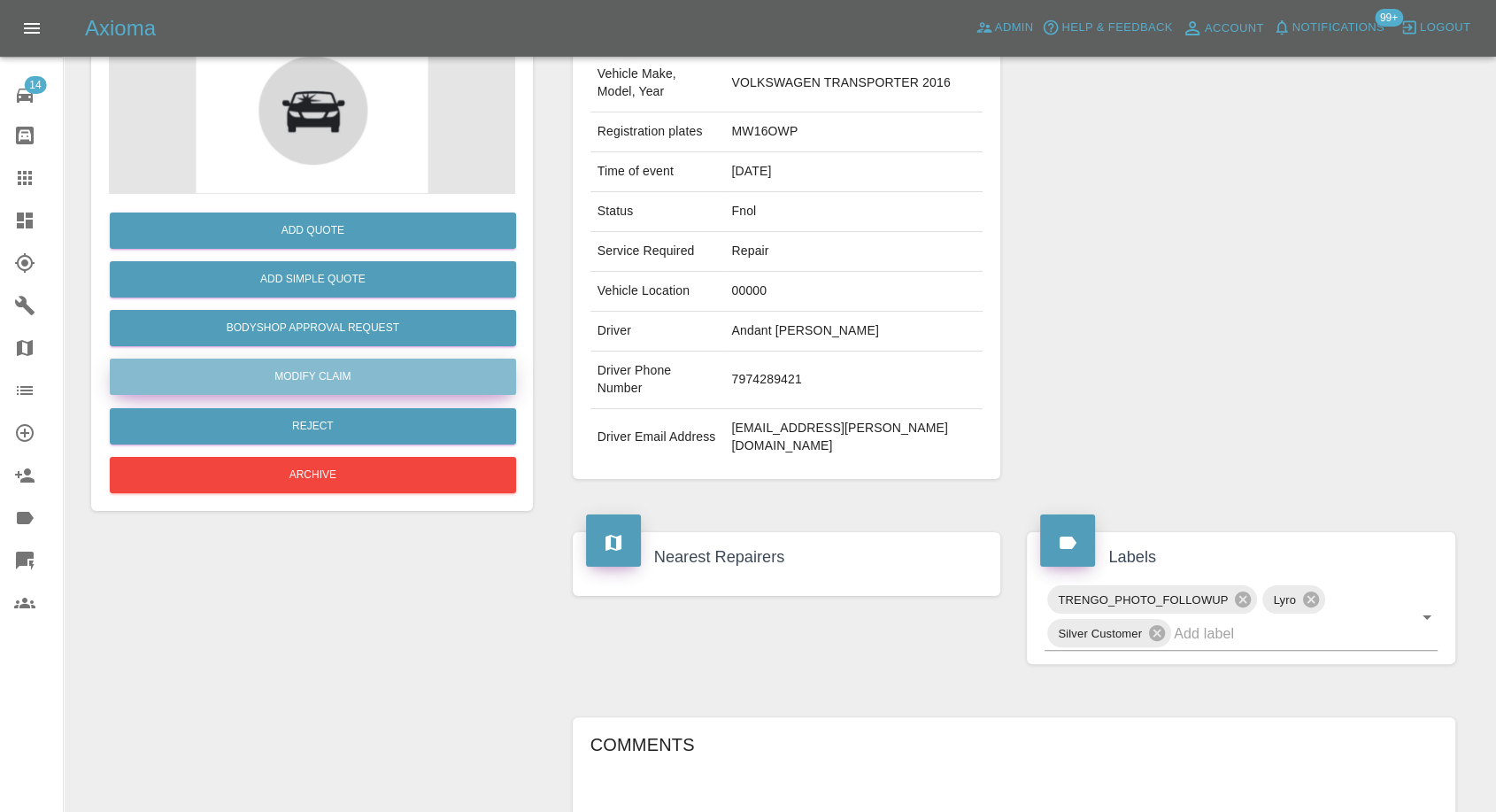
click at [345, 377] on link "Modify Claim" at bounding box center [313, 376] width 407 height 36
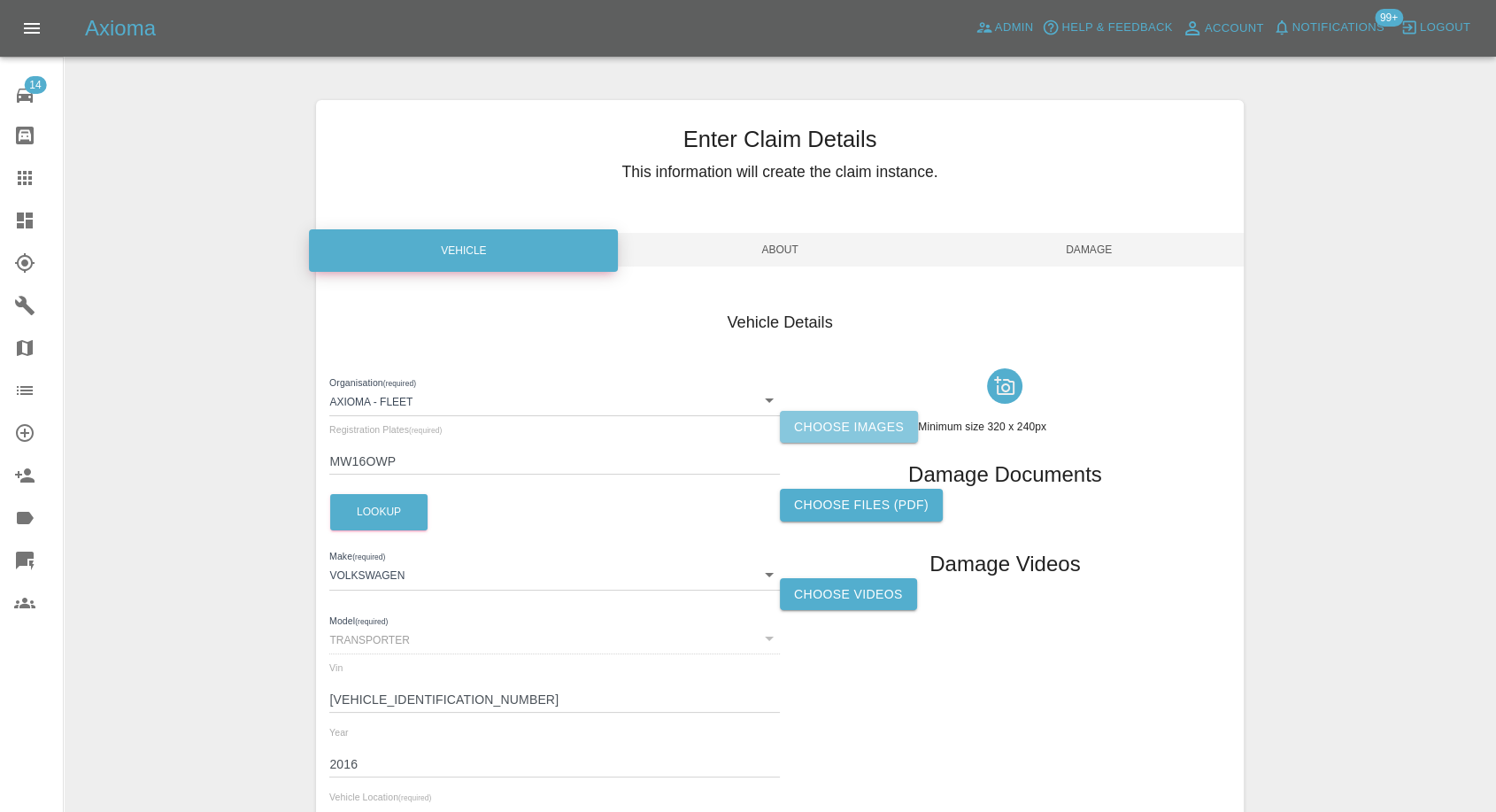
click at [850, 418] on label "Choose images" at bounding box center [849, 427] width 138 height 33
click at [0, 0] on input "Choose images" at bounding box center [0, 0] width 0 height 0
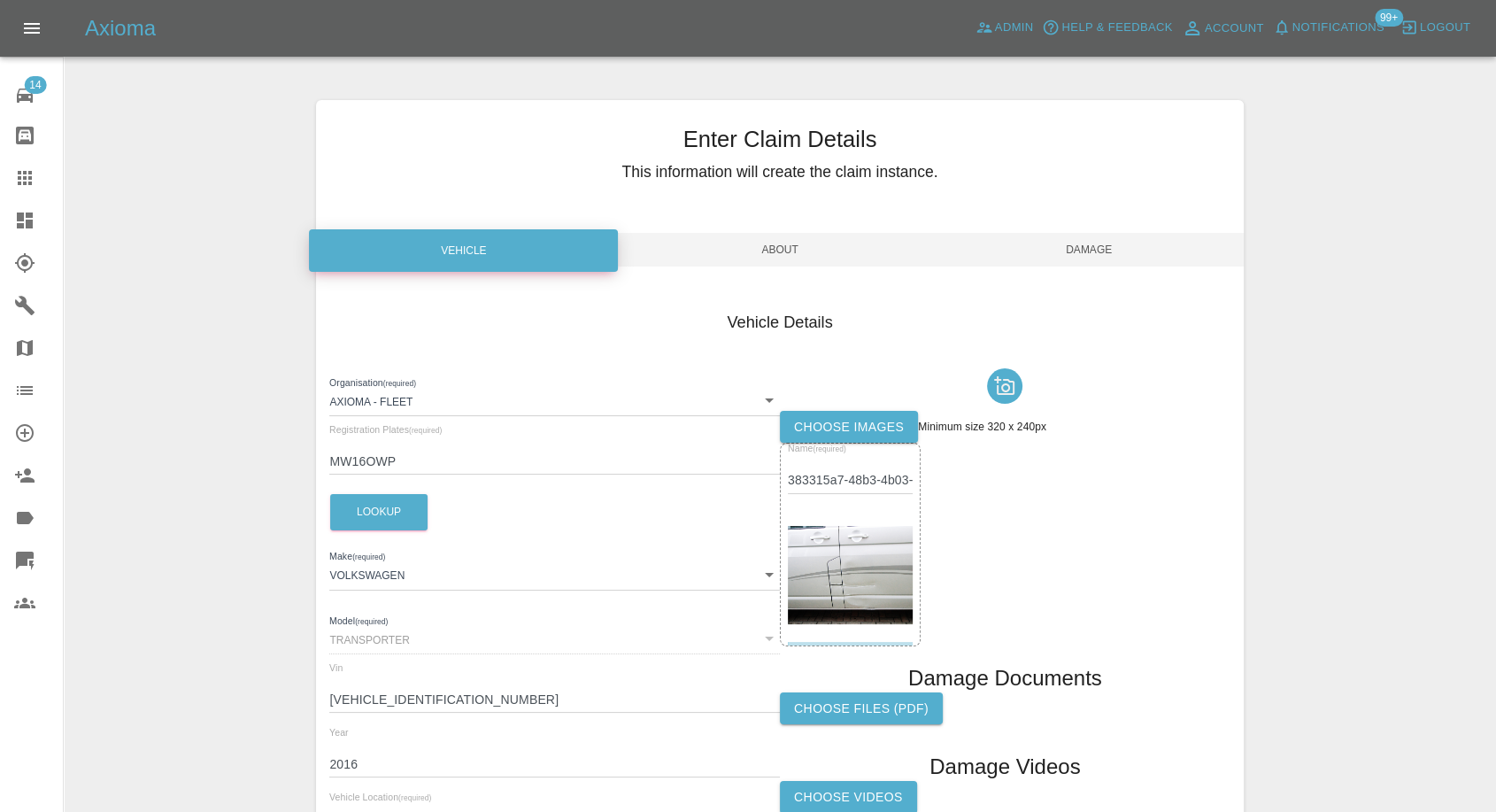
click at [1076, 250] on span "Damage" at bounding box center [1089, 249] width 309 height 34
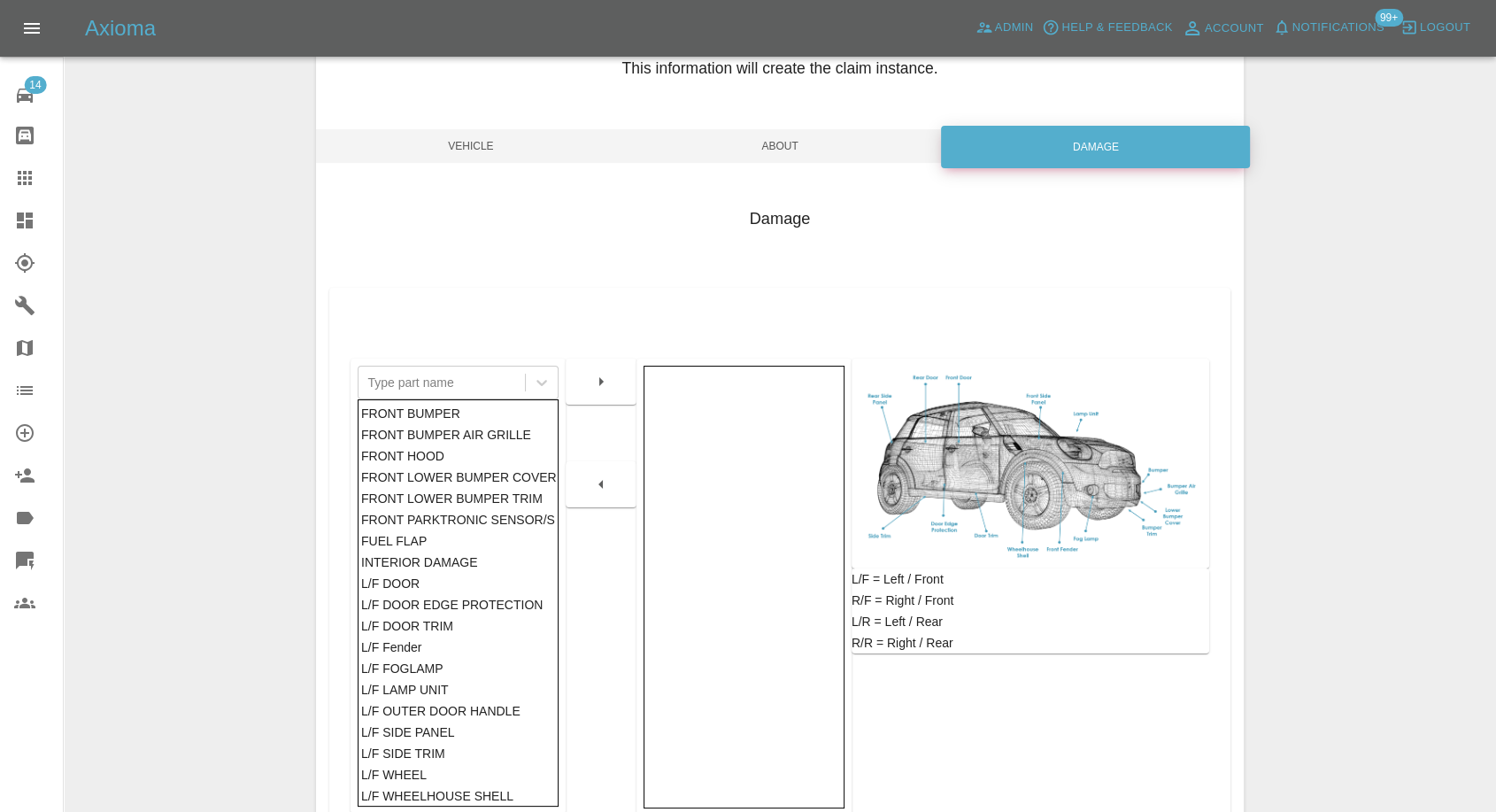
scroll to position [283, 0]
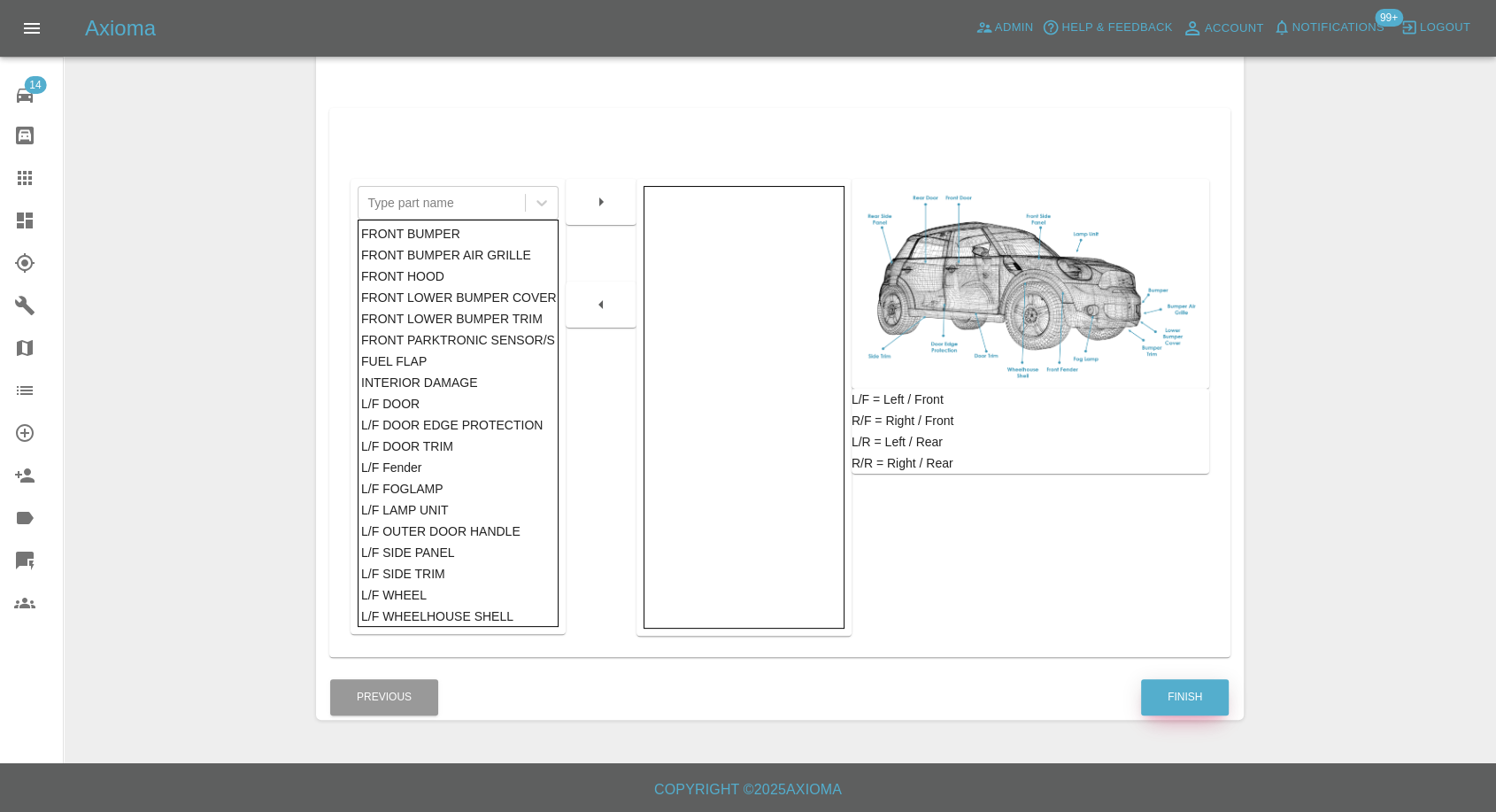
click at [1190, 682] on button "Finish" at bounding box center [1185, 696] width 88 height 36
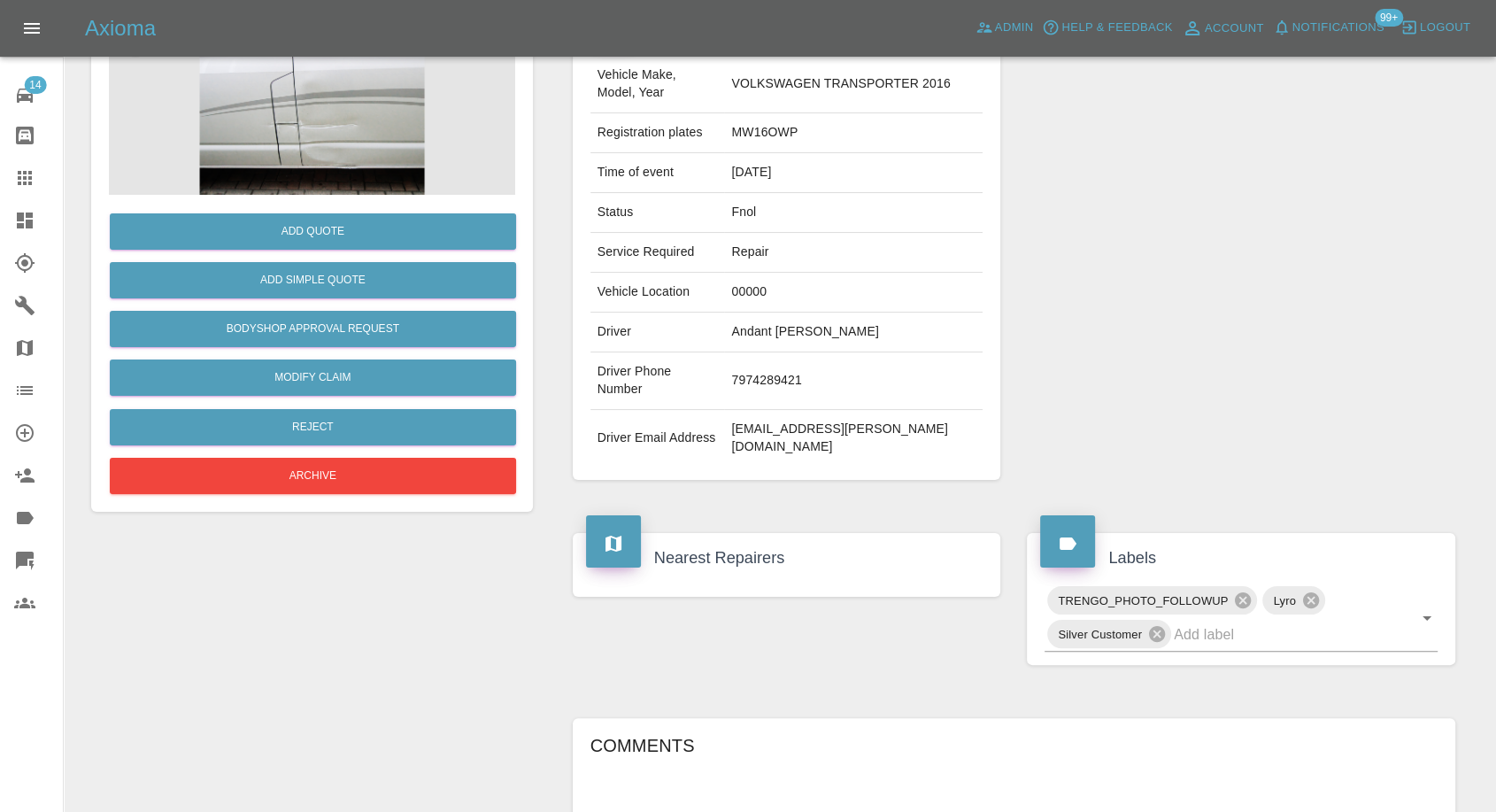
scroll to position [185, 0]
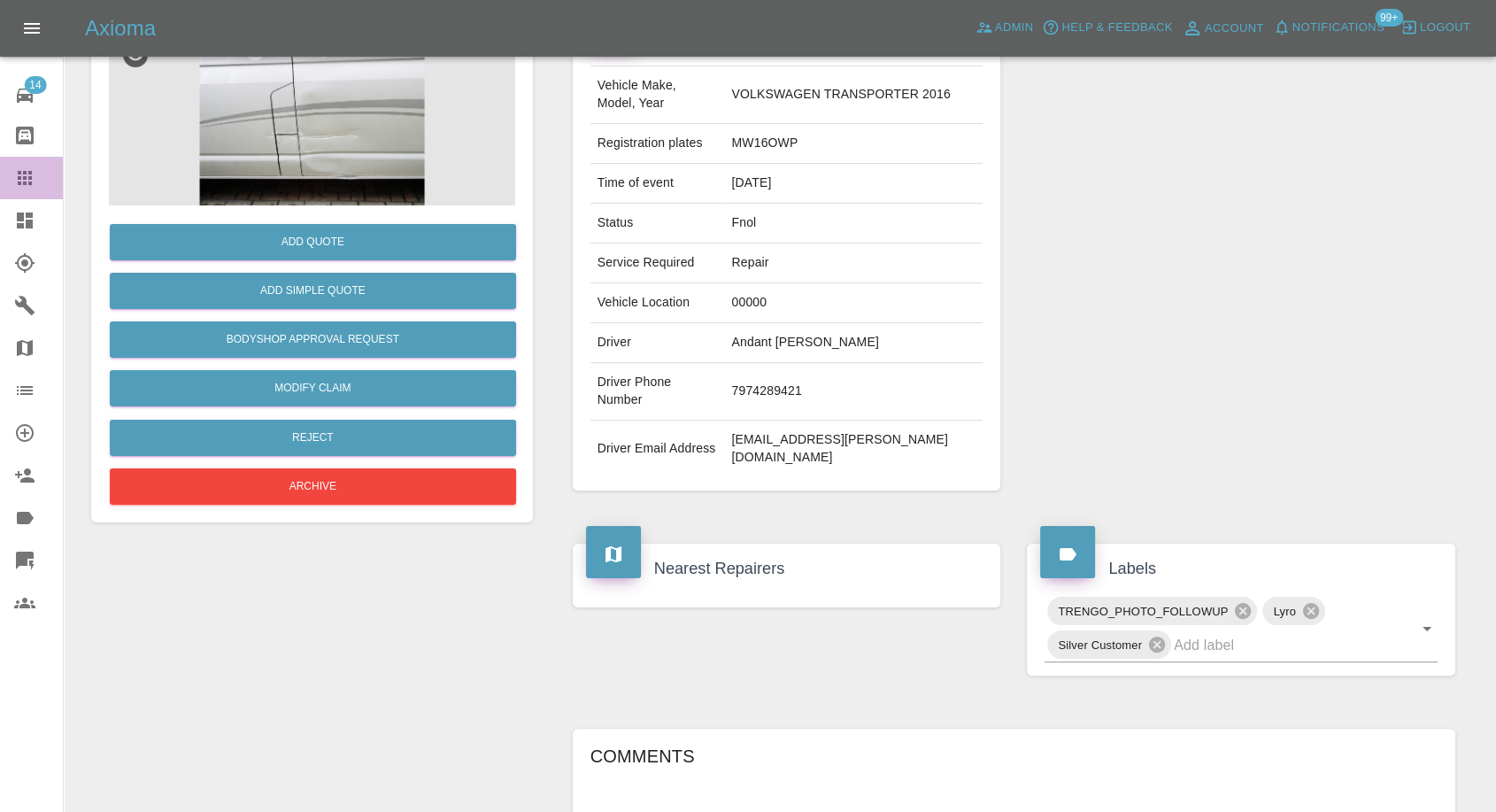
drag, startPoint x: 5, startPoint y: 181, endPoint x: 21, endPoint y: 188, distance: 17.5
click at [5, 182] on link "Claims" at bounding box center [31, 178] width 63 height 43
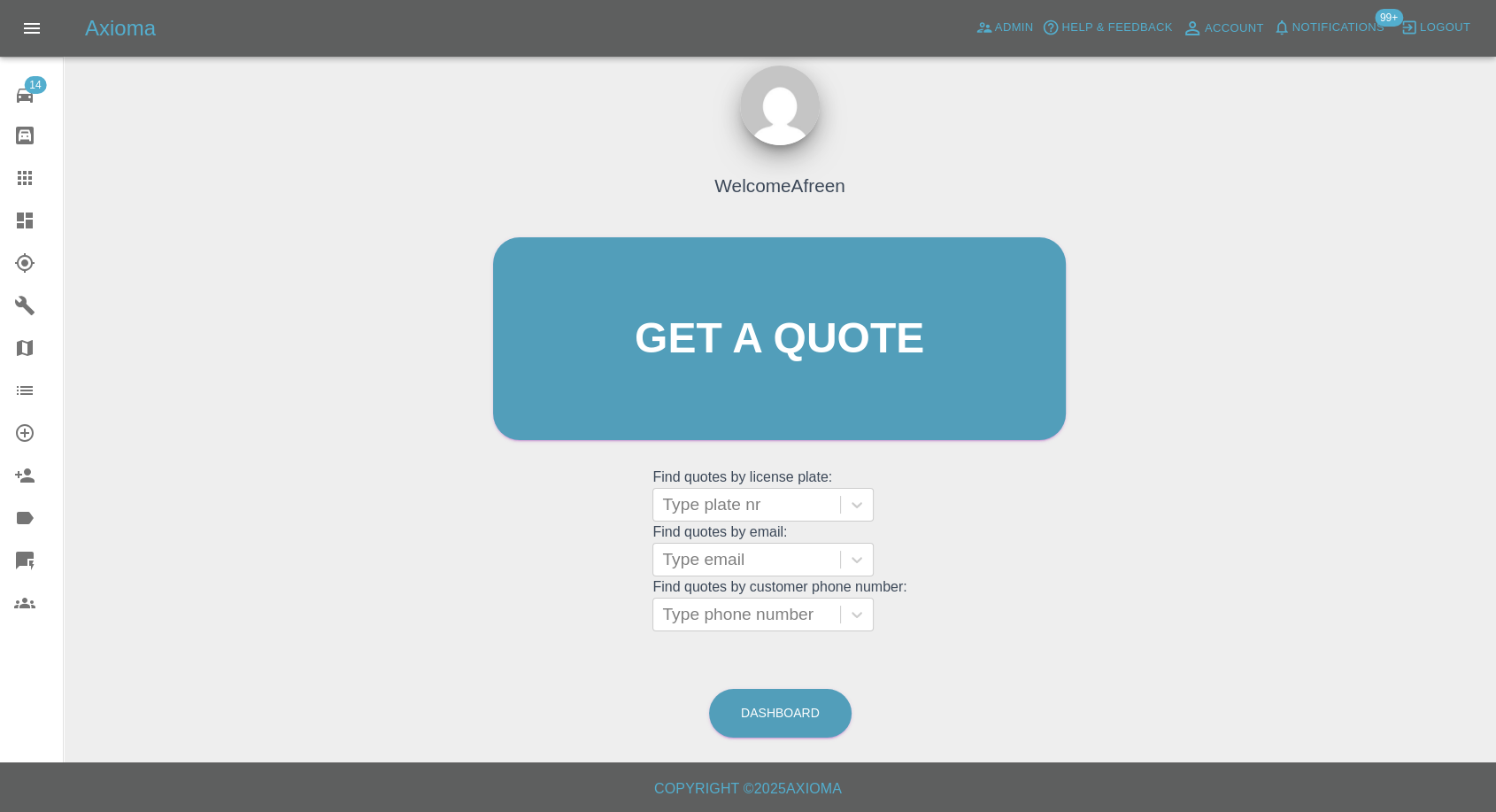
scroll to position [16, 0]
click at [736, 612] on div at bounding box center [747, 615] width 169 height 24
paste input "07703507692"
type input "07703507692"
click at [775, 552] on div at bounding box center [747, 559] width 169 height 24
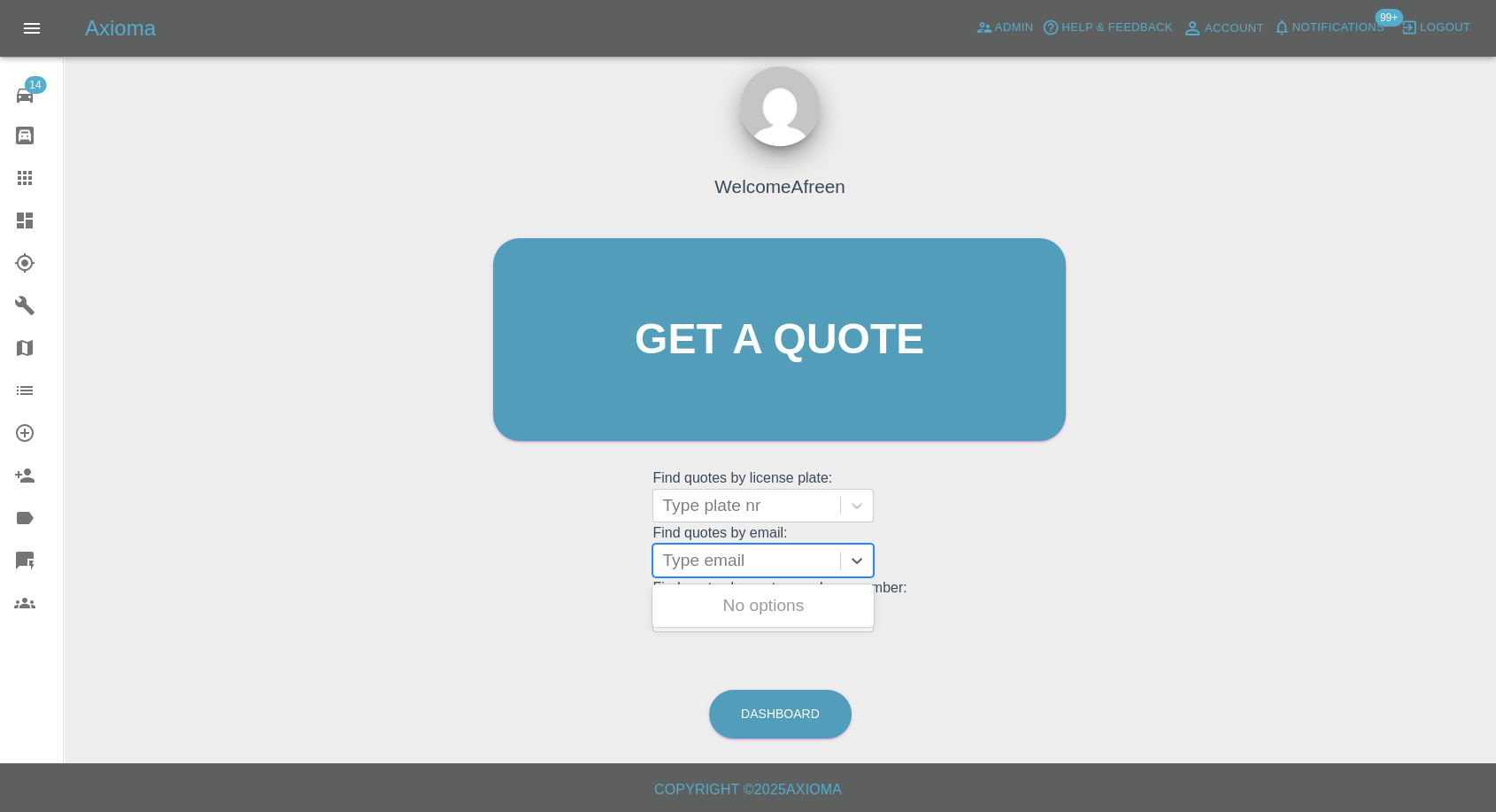
paste input "[PERSON_NAME][EMAIL_ADDRESS][PERSON_NAME][DOMAIN_NAME]"
type input "[PERSON_NAME][EMAIL_ADDRESS][PERSON_NAME][DOMAIN_NAME]"
click at [765, 614] on div "YP23OWH, Fnol" at bounding box center [764, 605] width 222 height 35
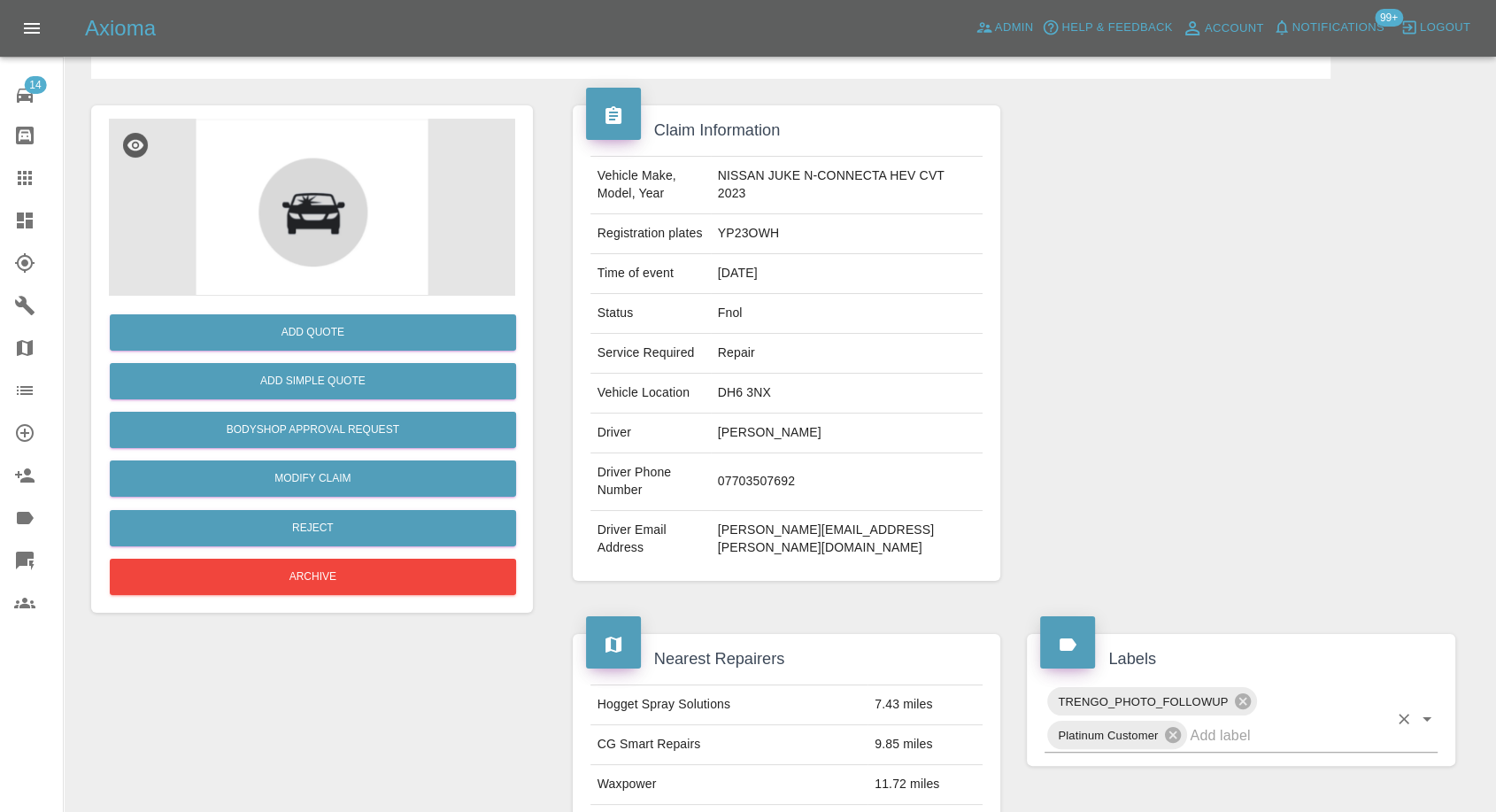
scroll to position [196, 0]
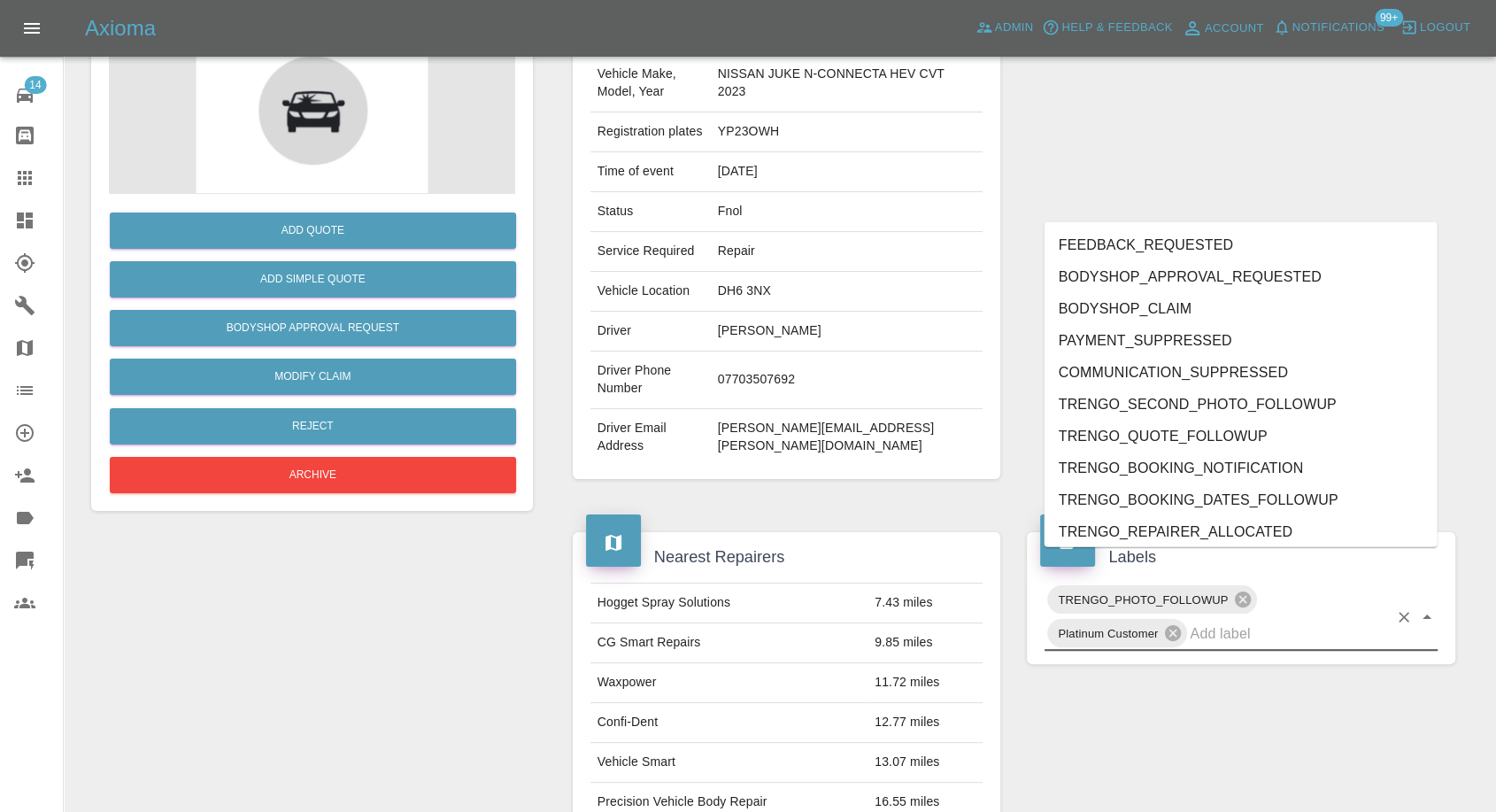
click at [1224, 619] on input "text" at bounding box center [1289, 633] width 198 height 27
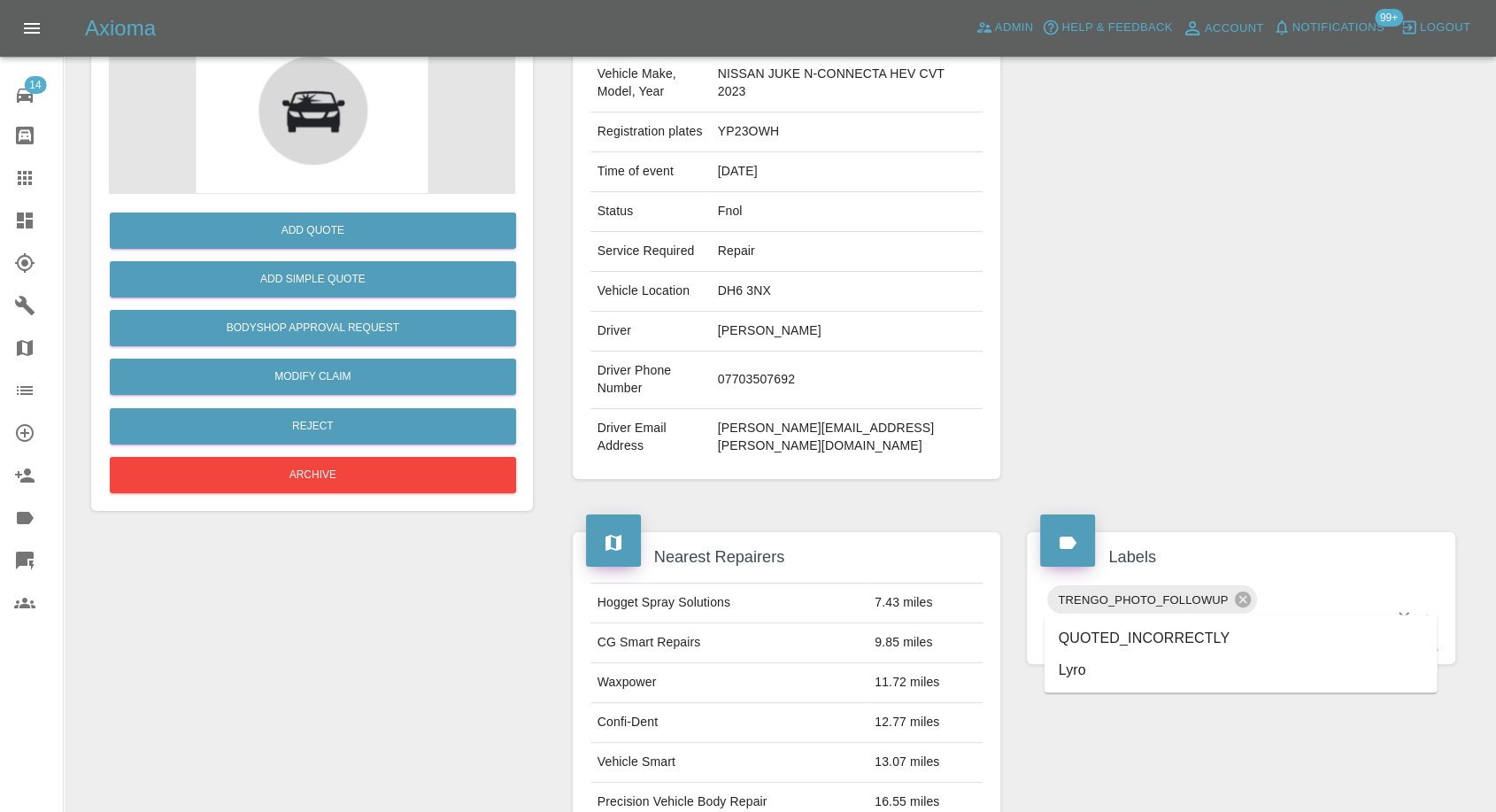
type input "lyr"
click at [1077, 639] on li "Lyro" at bounding box center [1241, 637] width 393 height 32
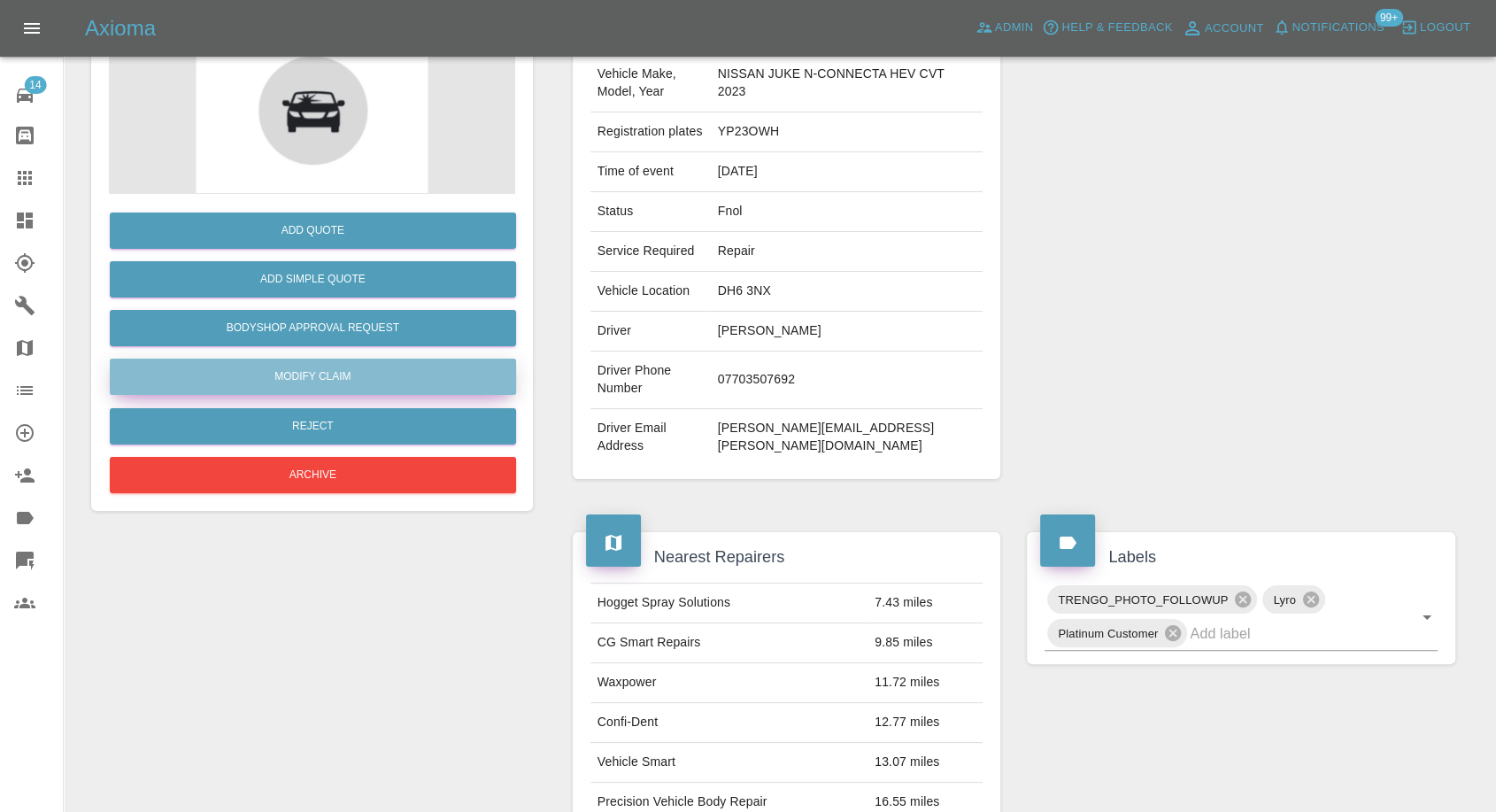
click at [353, 385] on link "Modify Claim" at bounding box center [313, 376] width 407 height 36
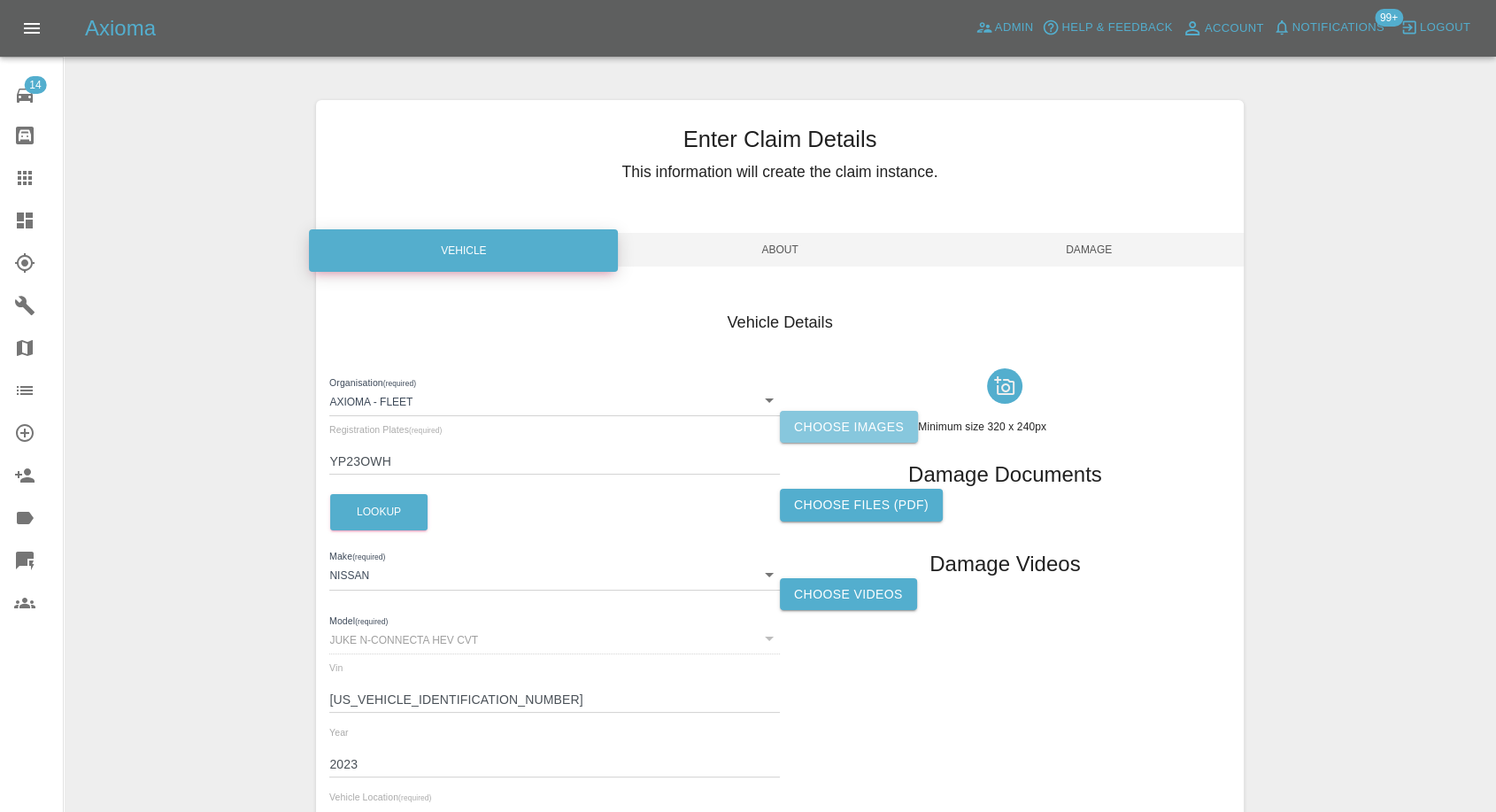
click at [812, 438] on label "Choose images" at bounding box center [849, 427] width 138 height 33
click at [0, 0] on input "Choose images" at bounding box center [0, 0] width 0 height 0
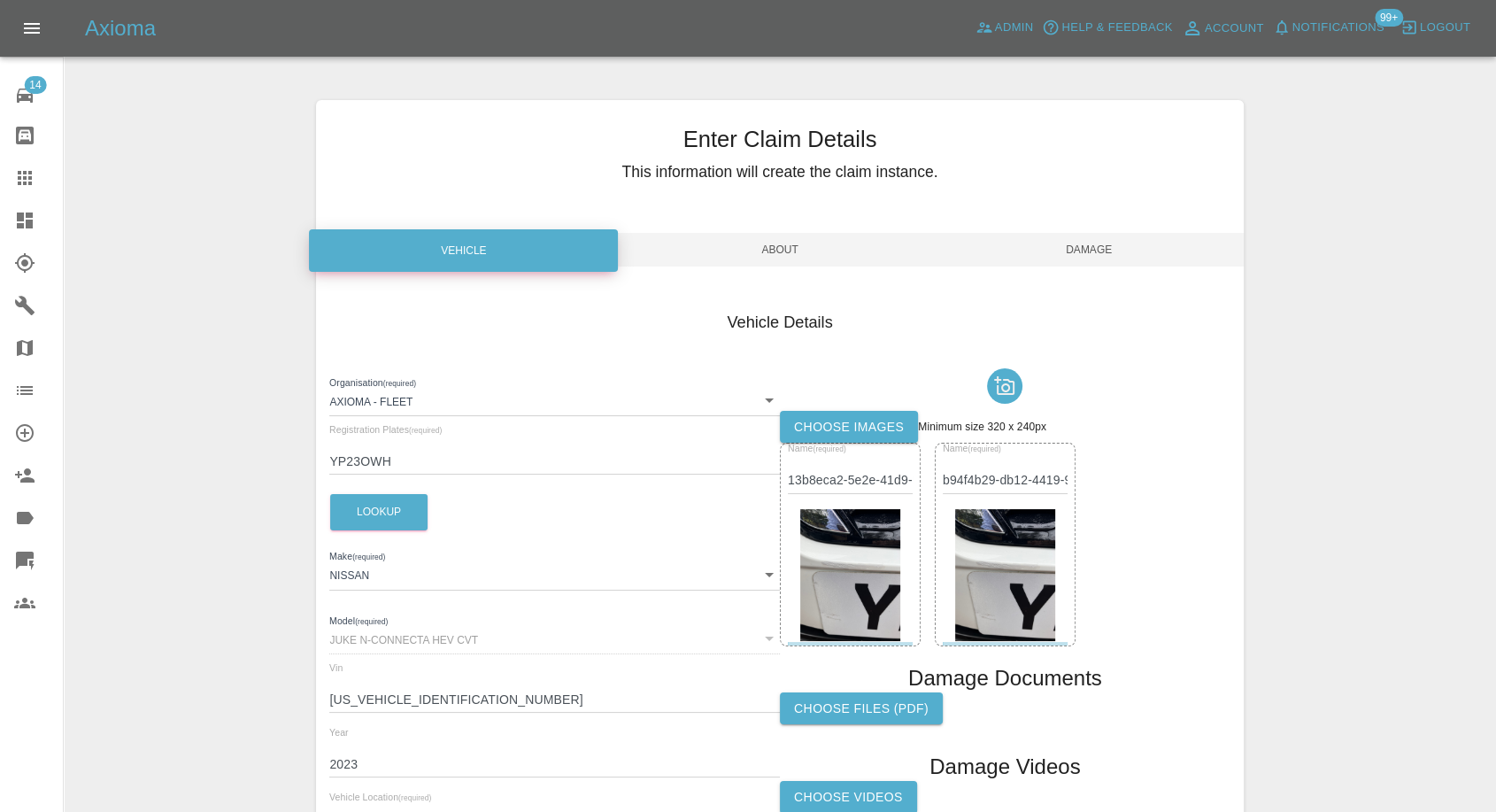
click at [1108, 253] on span "Damage" at bounding box center [1089, 249] width 309 height 34
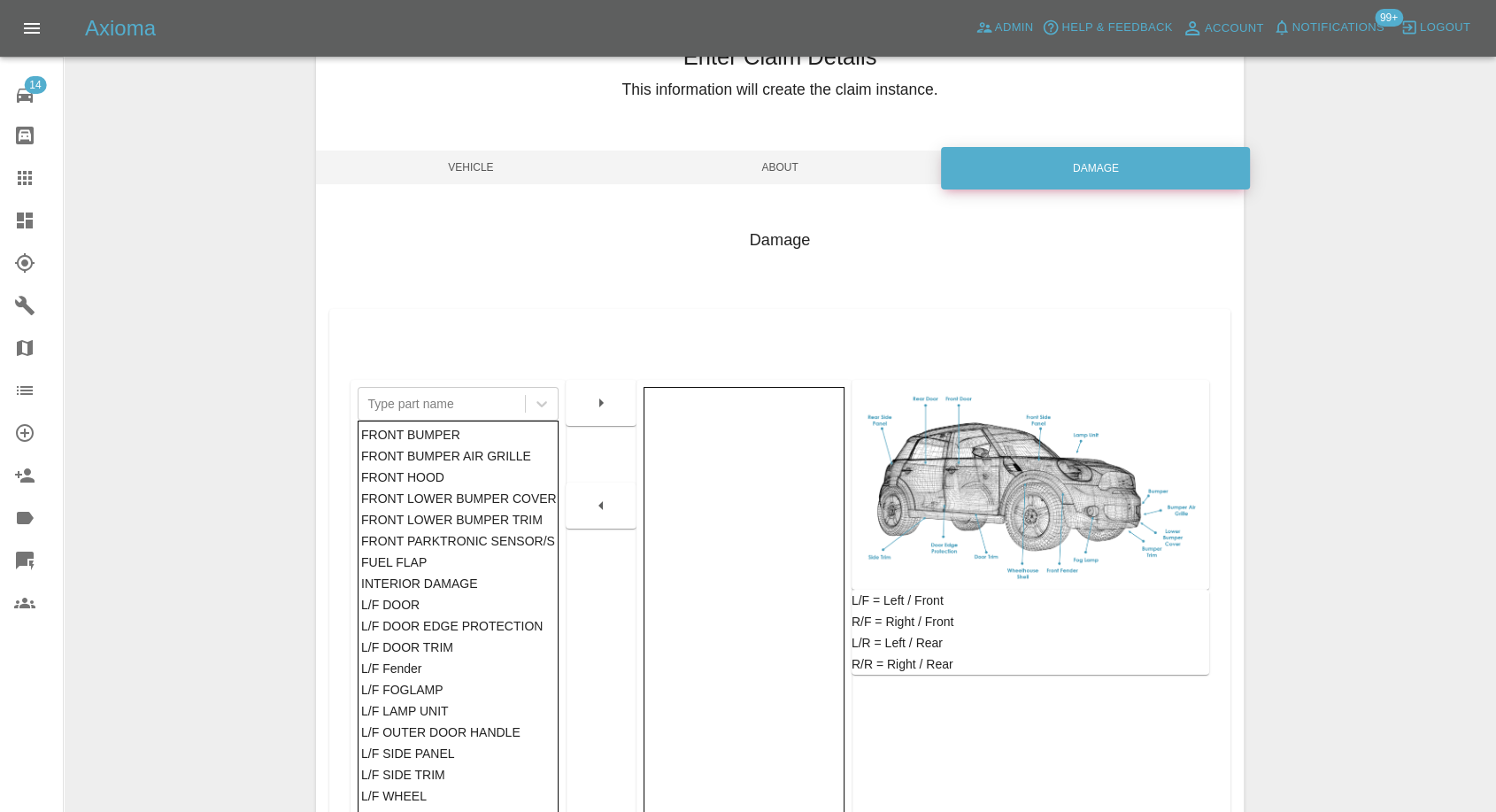
scroll to position [283, 0]
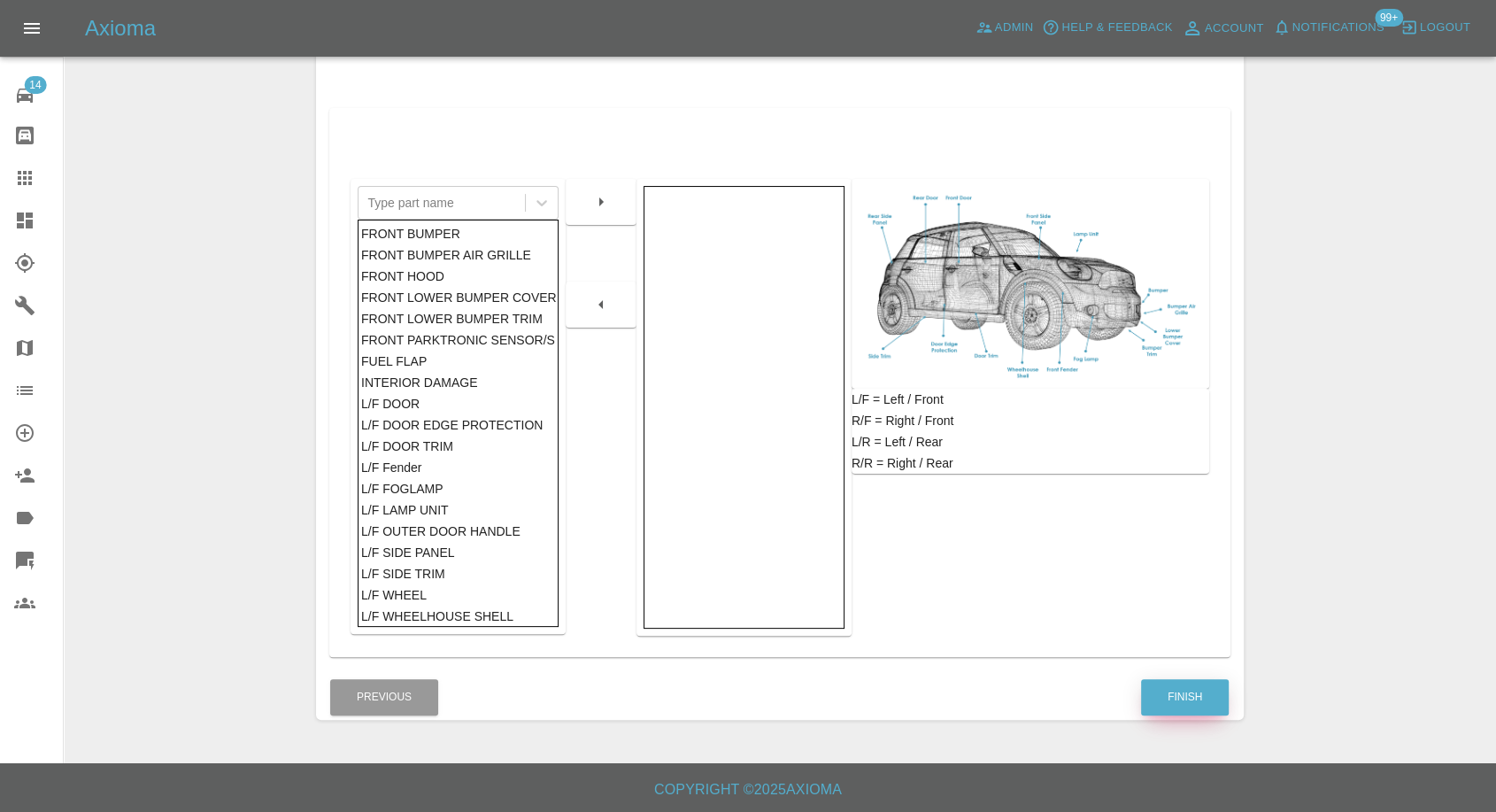
click at [1184, 701] on button "Finish" at bounding box center [1185, 696] width 88 height 36
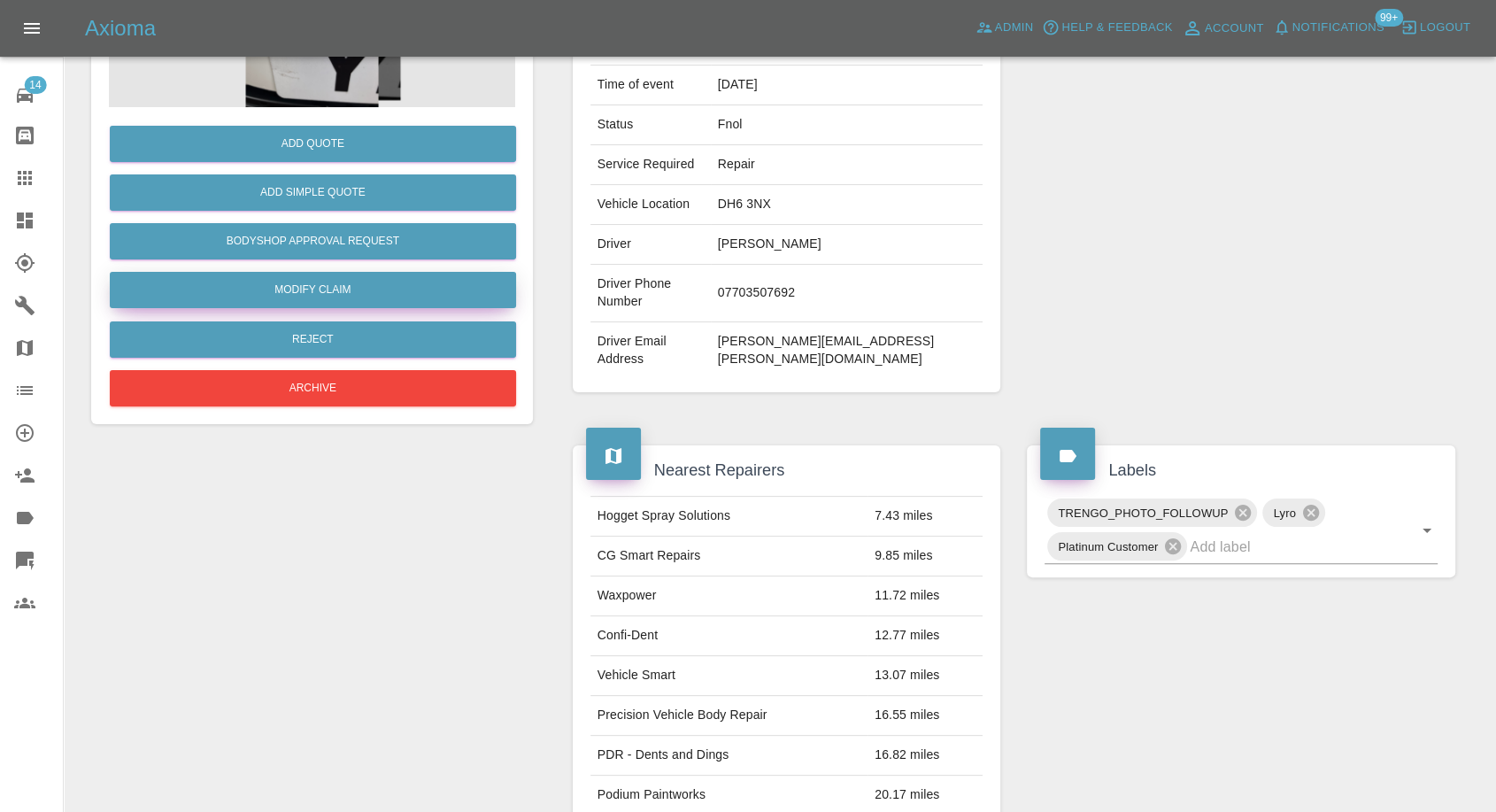
click at [21, 163] on link "Claims" at bounding box center [31, 178] width 63 height 43
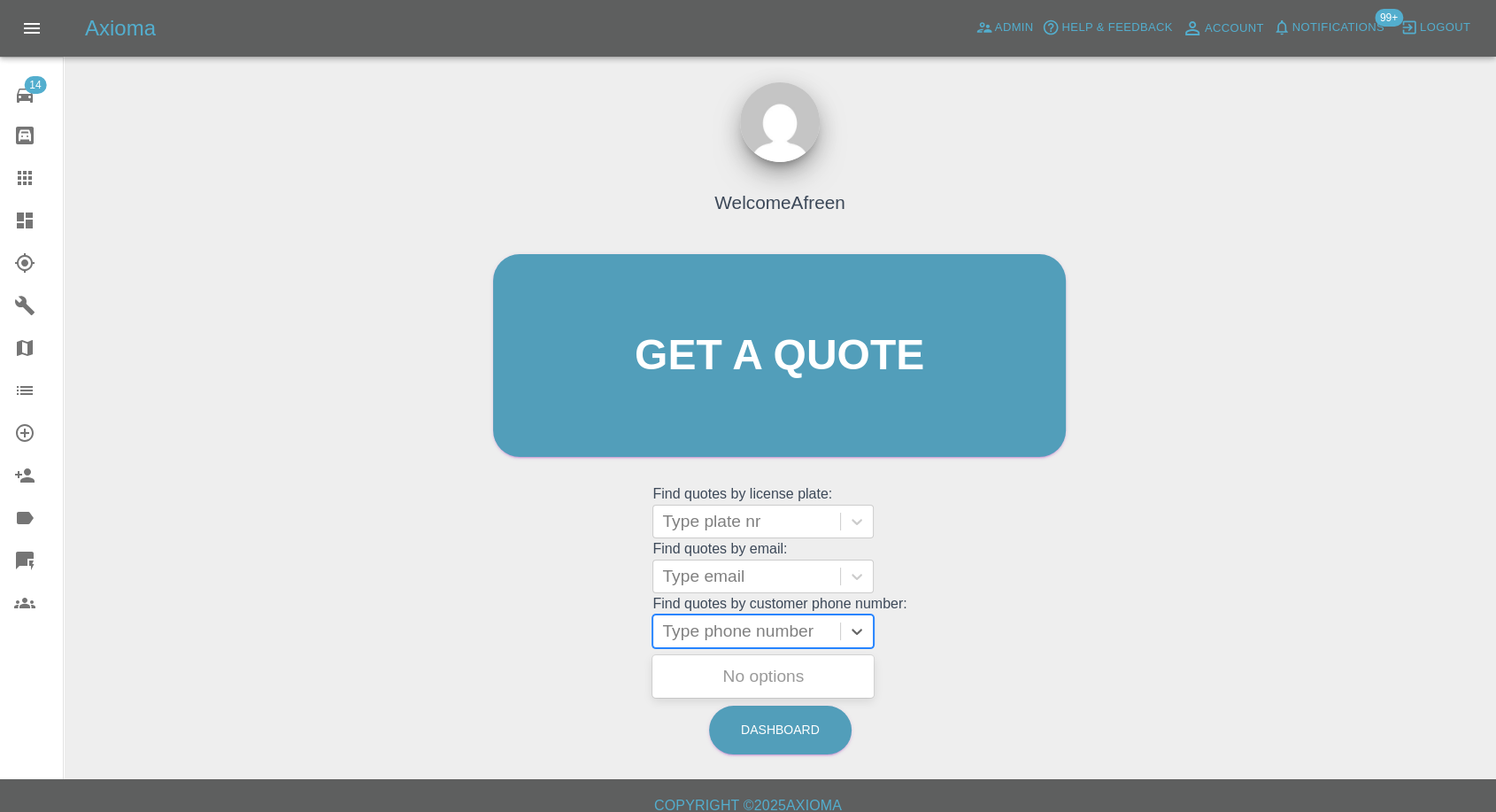
click at [756, 631] on div at bounding box center [747, 630] width 169 height 24
paste input "07766775710"
type input "07766775710"
click at [739, 678] on div "KW64 OVA, Archived" at bounding box center [764, 676] width 222 height 35
